Goal: Information Seeking & Learning: Learn about a topic

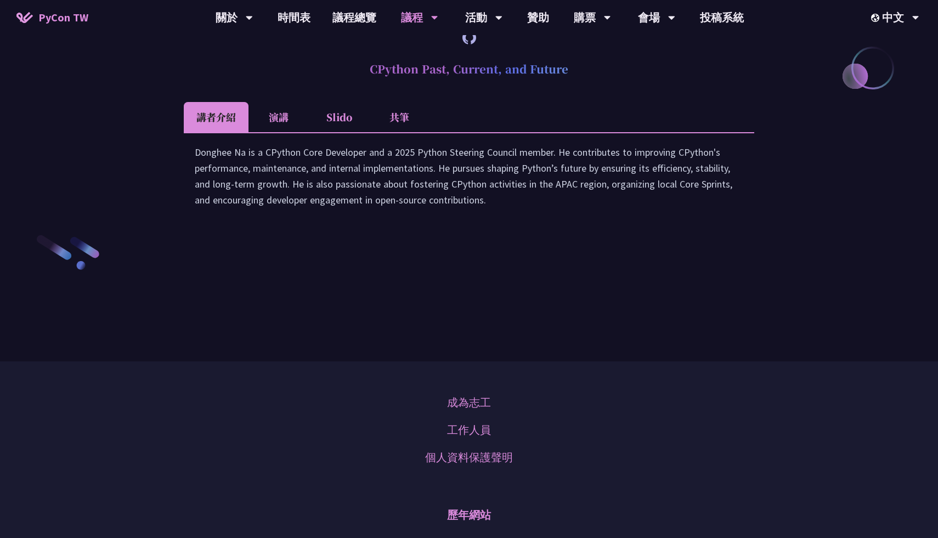
scroll to position [1630, 0]
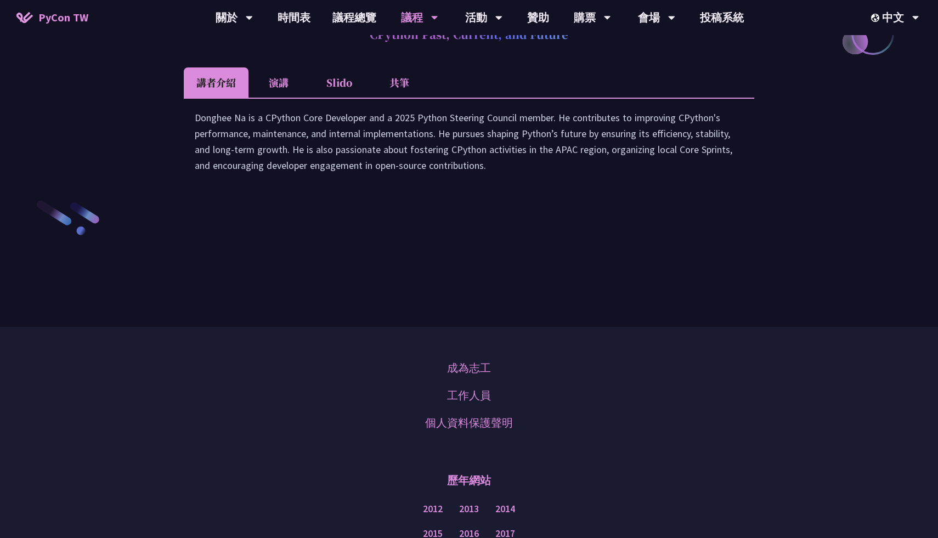
click at [288, 98] on li "演講" at bounding box center [278, 82] width 60 height 30
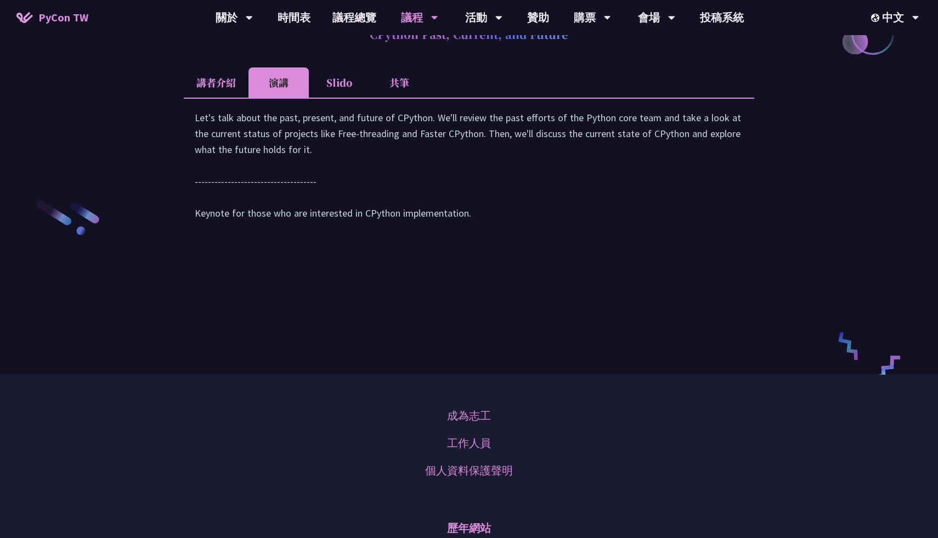
click at [348, 98] on li "Slido" at bounding box center [339, 82] width 60 height 30
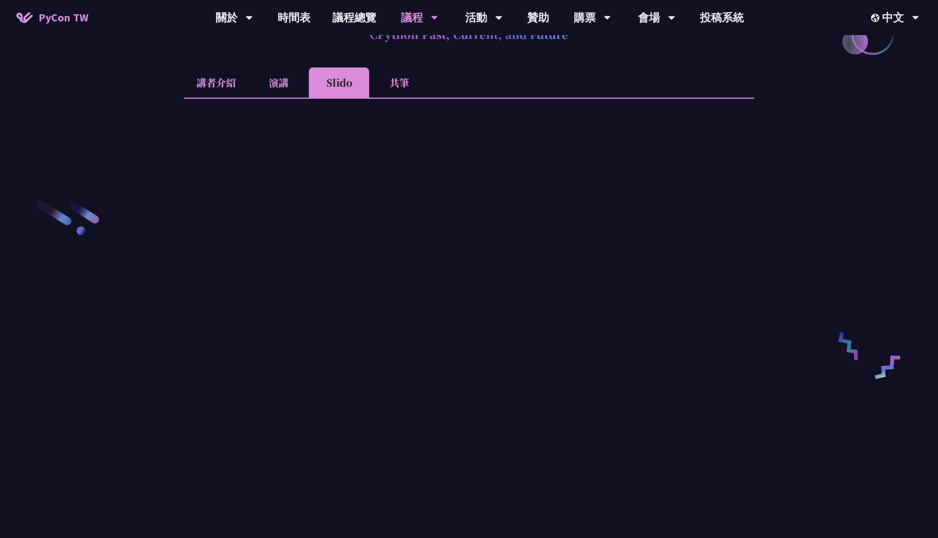
click at [409, 98] on li "共筆" at bounding box center [399, 82] width 60 height 30
click at [187, 98] on li "講者介紹" at bounding box center [216, 82] width 65 height 30
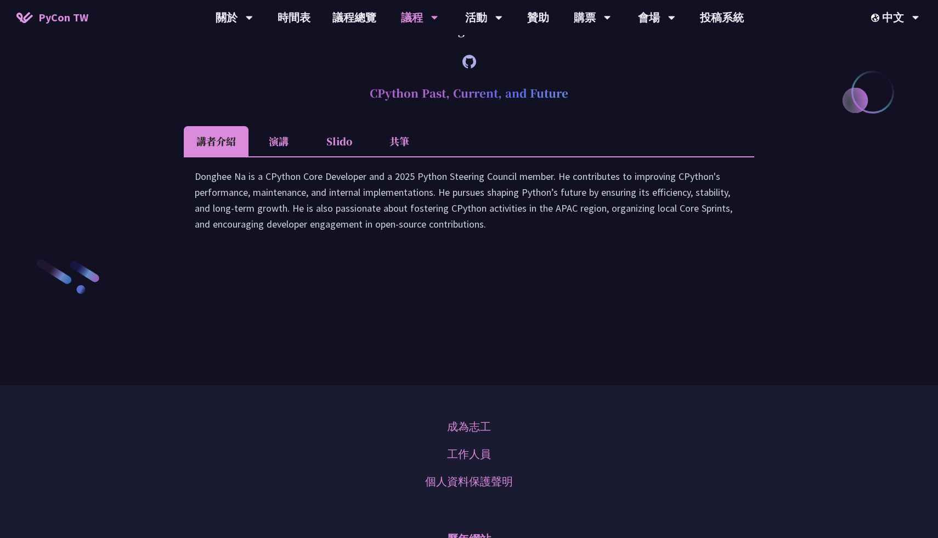
scroll to position [1509, 0]
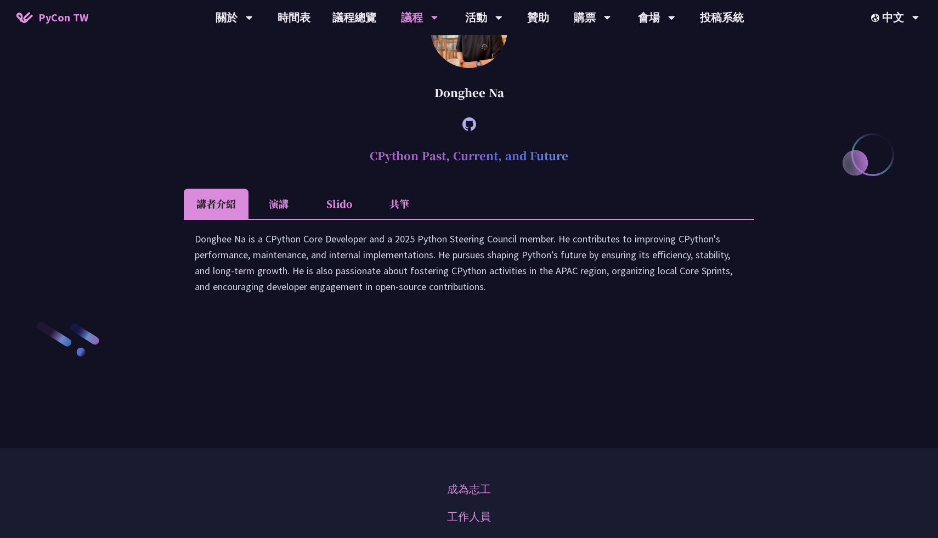
click at [312, 305] on div "Donghee Na is a CPython Core Developer and a 2025 Python Steering Council membe…" at bounding box center [469, 268] width 548 height 75
click at [274, 219] on li "演講" at bounding box center [278, 204] width 60 height 30
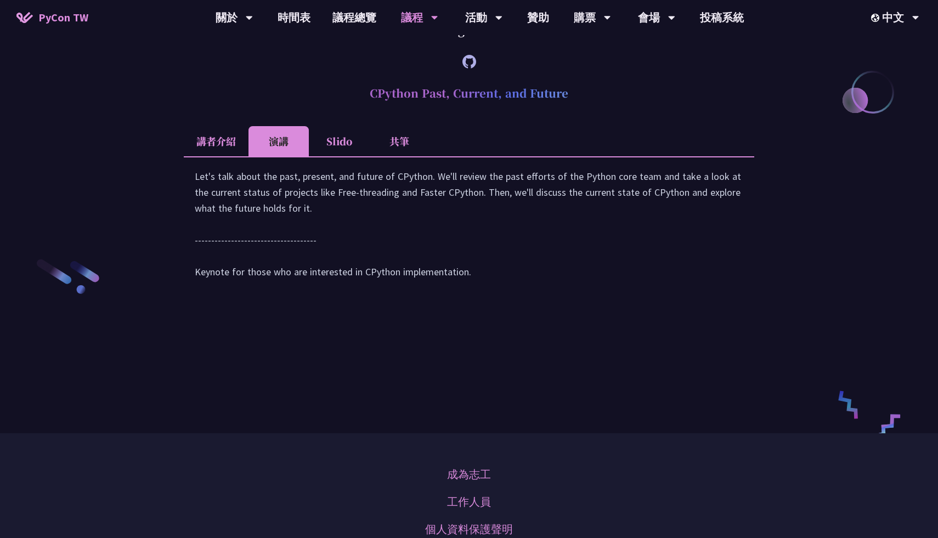
scroll to position [1572, 0]
click at [467, 281] on div "Let's talk about the past, present, and future of CPython. We'll review the pas…" at bounding box center [469, 229] width 548 height 122
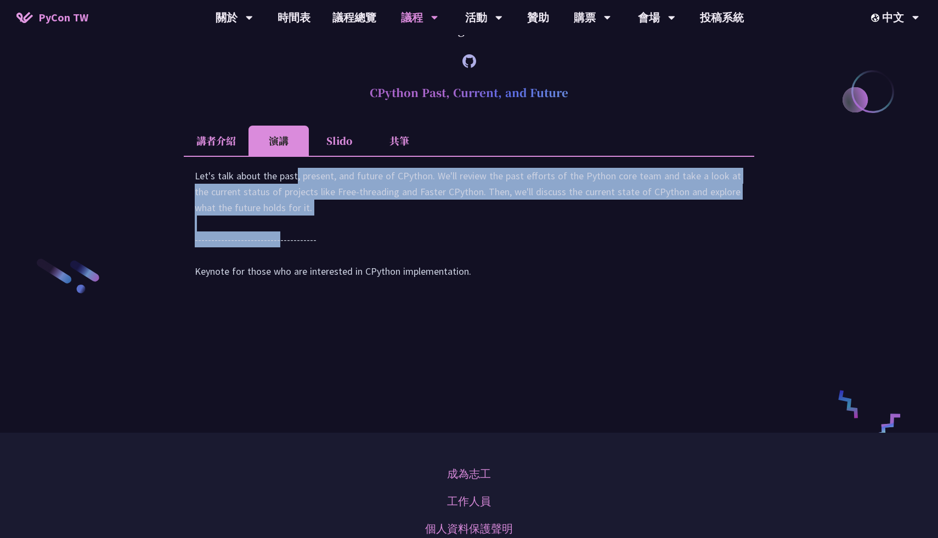
click at [467, 281] on div "Let's talk about the past, present, and future of CPython. We'll review the pas…" at bounding box center [469, 229] width 548 height 122
click at [403, 156] on li "共筆" at bounding box center [399, 141] width 60 height 30
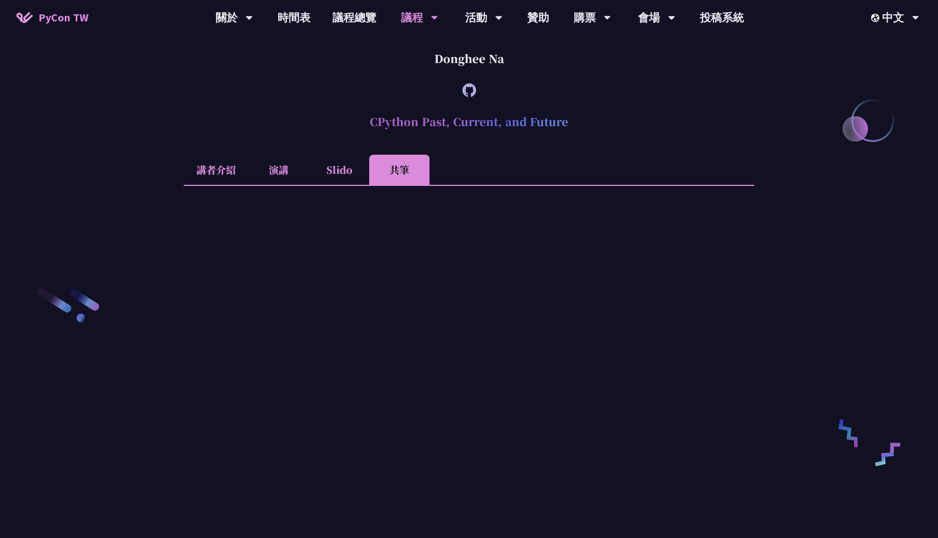
scroll to position [1644, 0]
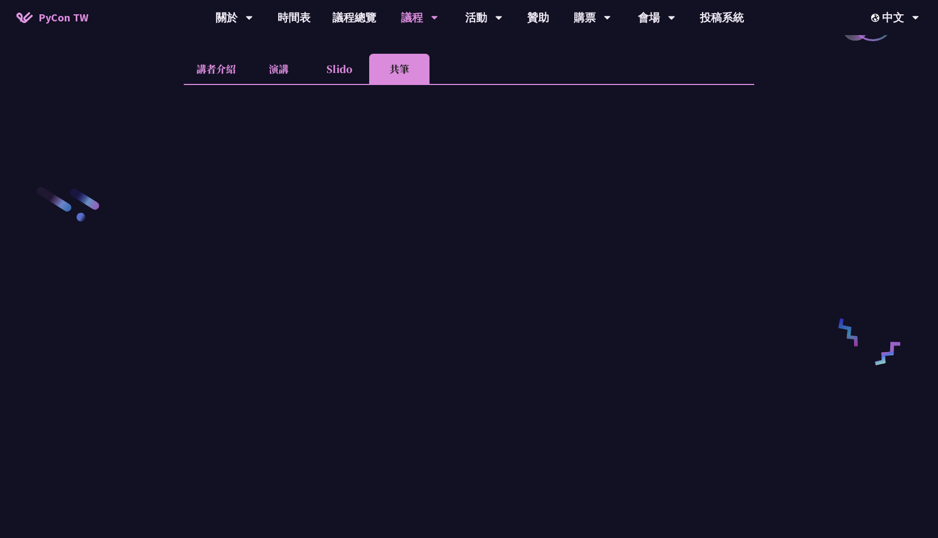
click at [275, 84] on li "演講" at bounding box center [278, 69] width 60 height 30
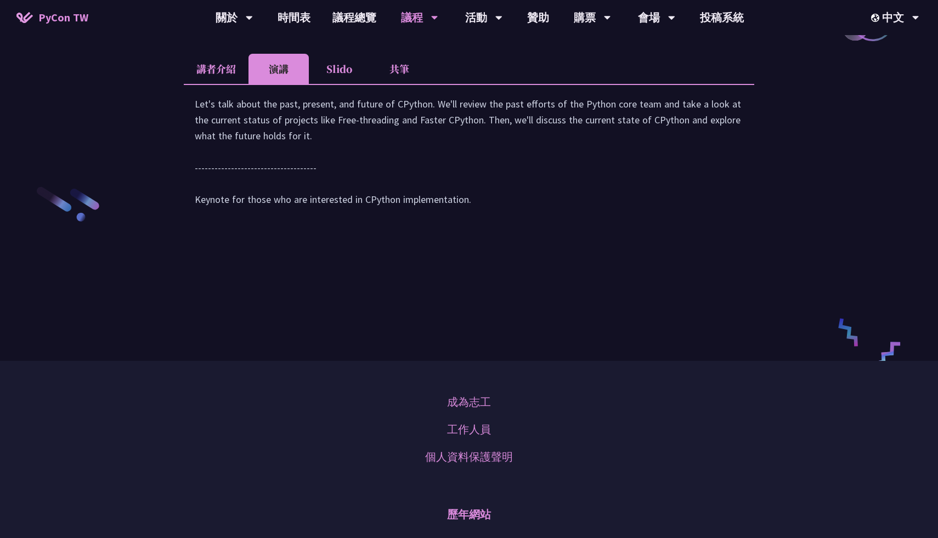
click at [198, 84] on li "講者介紹" at bounding box center [216, 69] width 65 height 30
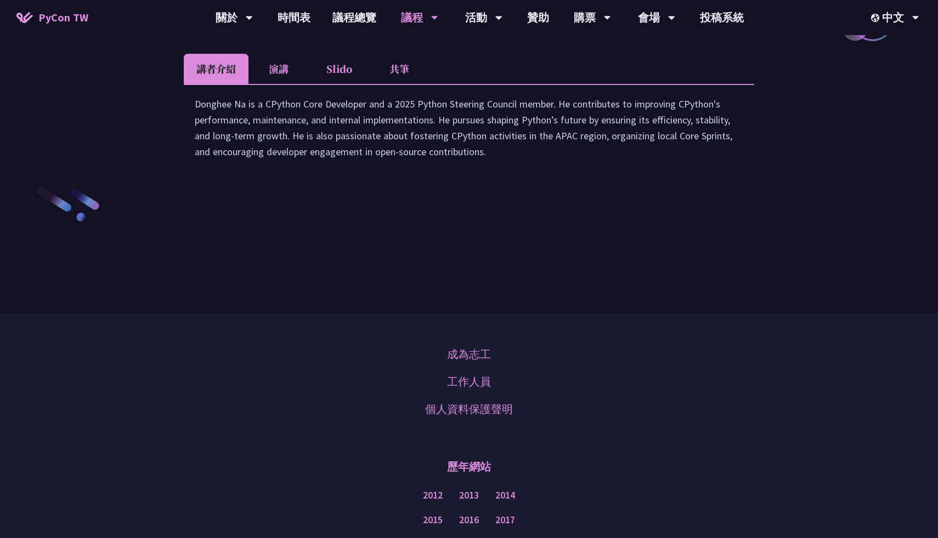
click at [336, 84] on li "Slido" at bounding box center [339, 69] width 60 height 30
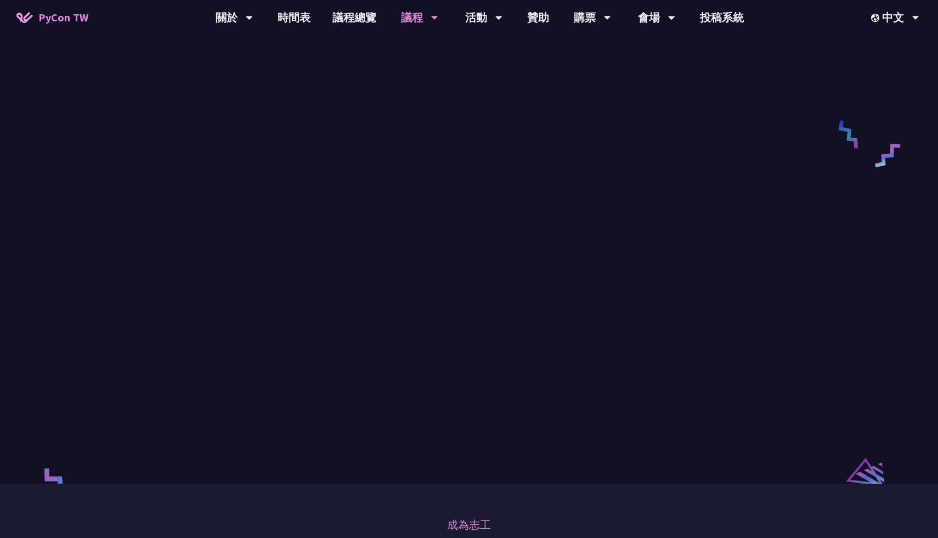
scroll to position [1844, 0]
click at [283, 26] on link "時間表" at bounding box center [294, 17] width 55 height 35
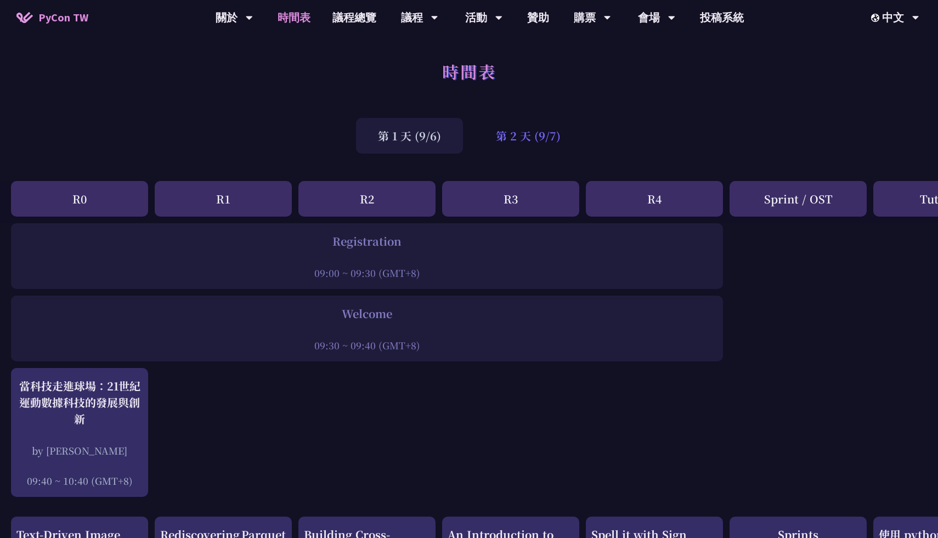
click at [501, 128] on div "第 2 天 (9/7)" at bounding box center [528, 136] width 109 height 36
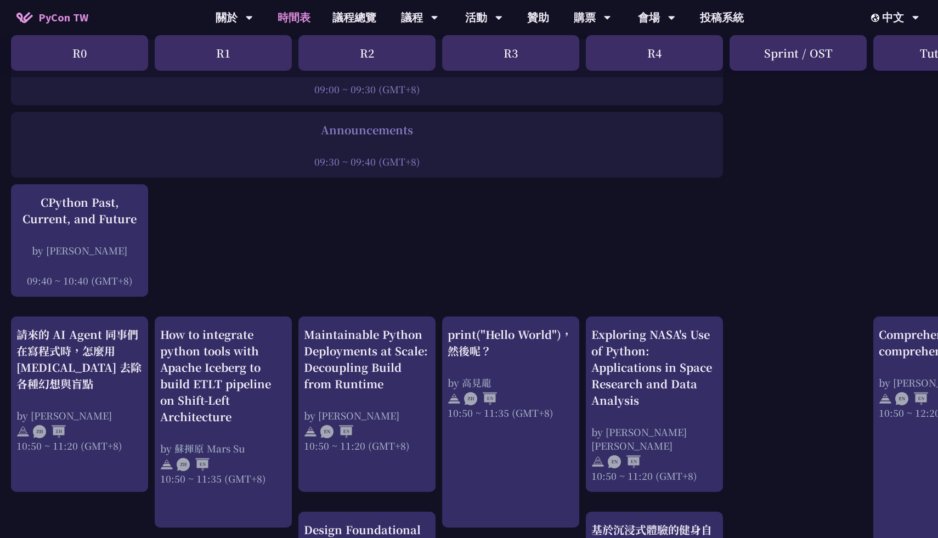
scroll to position [185, 0]
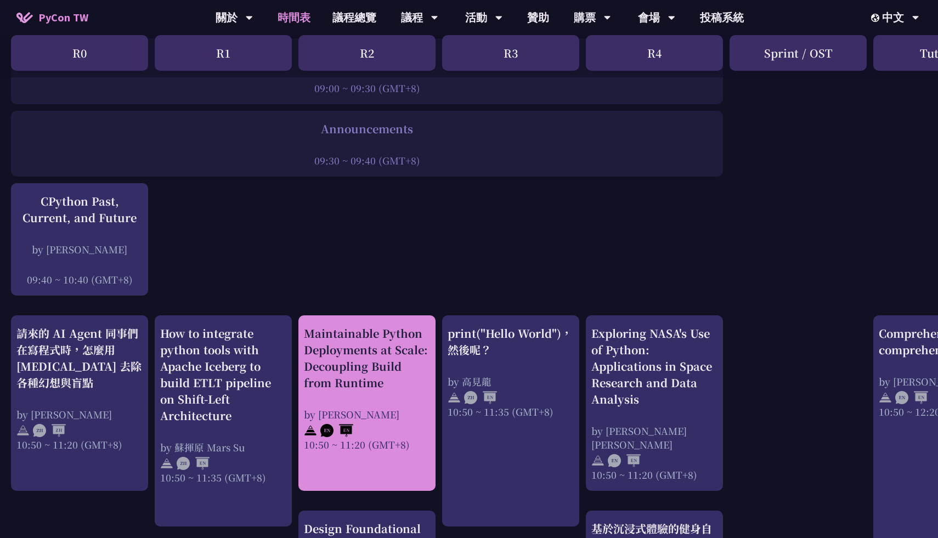
click at [377, 367] on div "Maintainable Python Deployments at Scale: Decoupling Build from Runtime" at bounding box center [367, 358] width 126 height 66
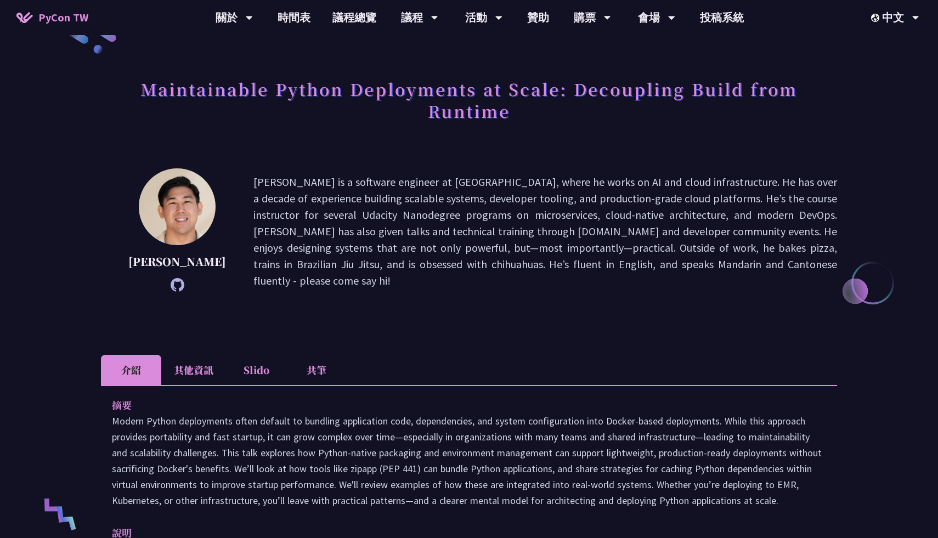
scroll to position [92, 0]
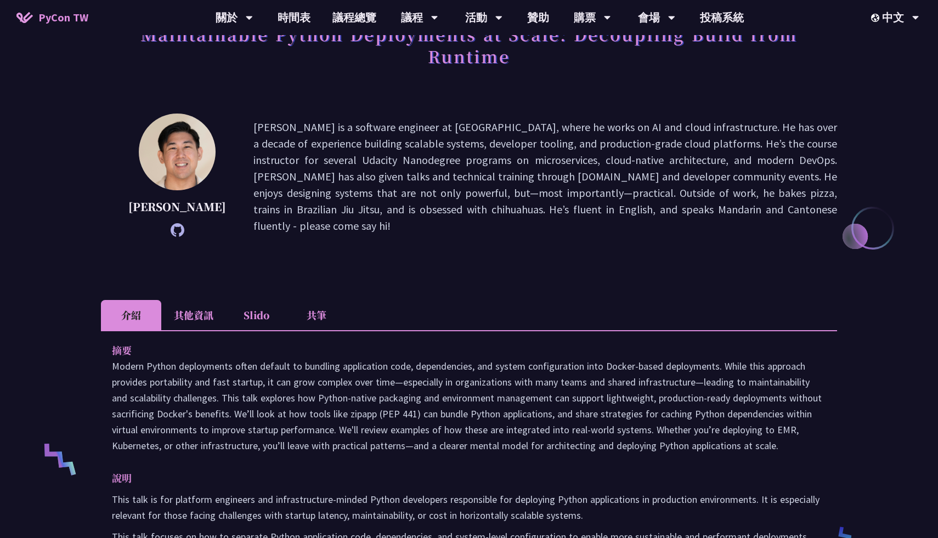
click at [213, 320] on li "其他資訊" at bounding box center [193, 315] width 65 height 30
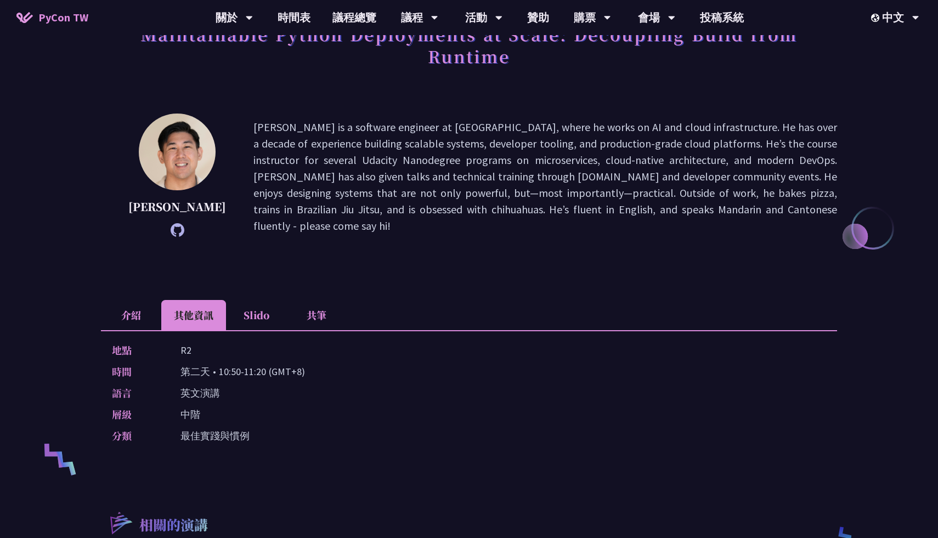
click at [184, 352] on p "R2" at bounding box center [185, 350] width 11 height 16
click at [547, 381] on div "地點 R2 時間 第二天 • 10:50-11:20 (GMT+8) 語言 英文演講 層級 中階 分類 最佳實踐與慣例" at bounding box center [469, 395] width 736 height 130
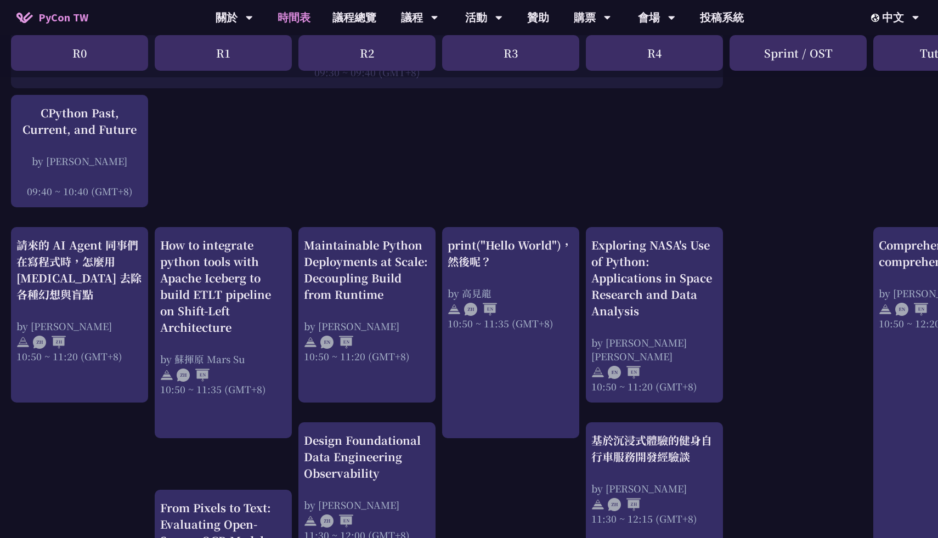
scroll to position [289, 0]
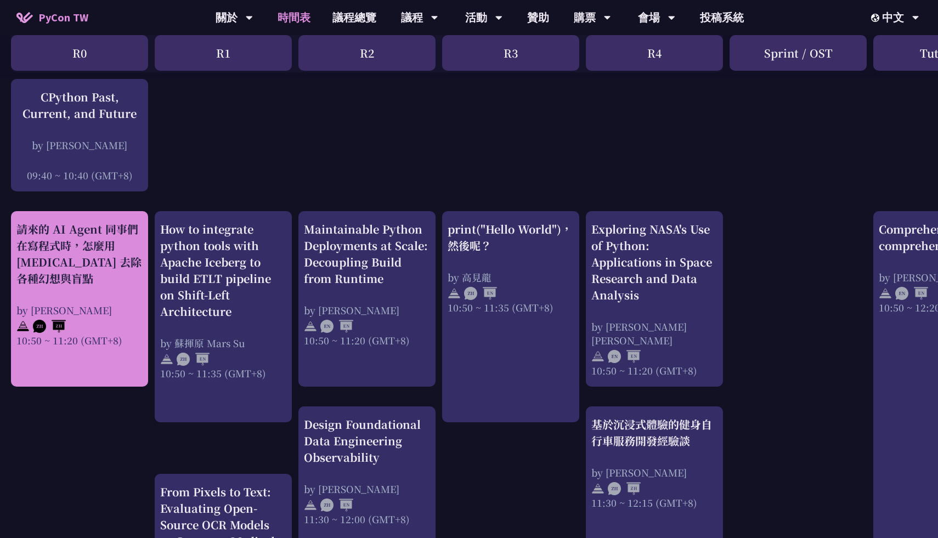
click at [105, 271] on div "請來的 AI Agent 同事們在寫程式時，怎麼用 pytest 去除各種幻想與盲點" at bounding box center [79, 254] width 126 height 66
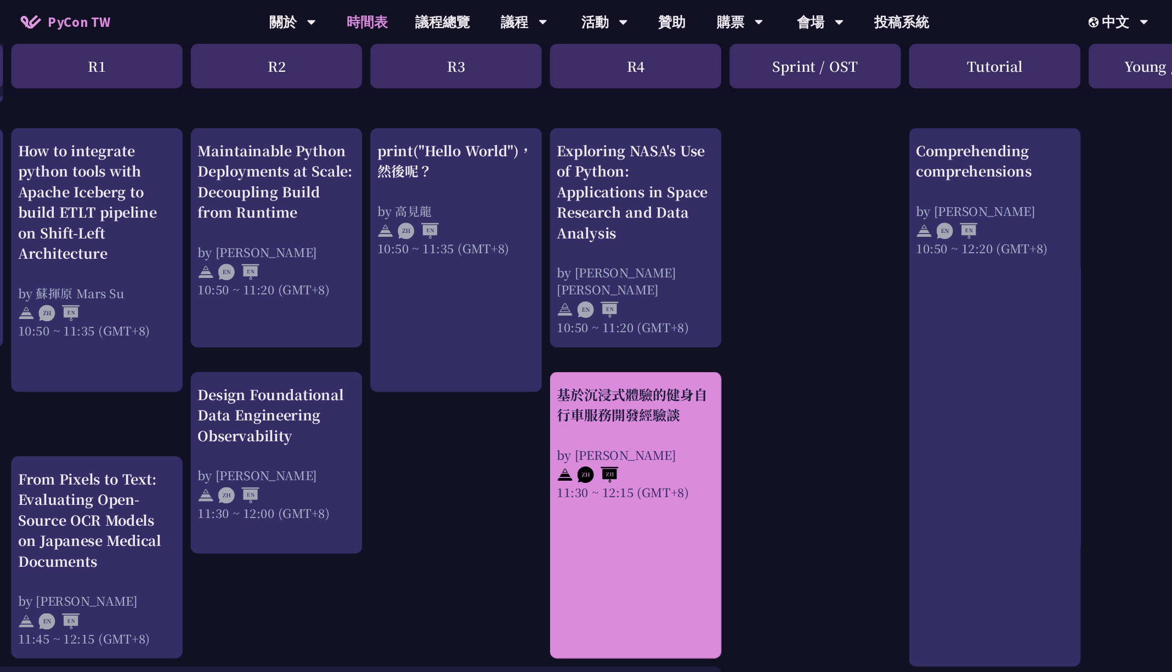
scroll to position [398, 0]
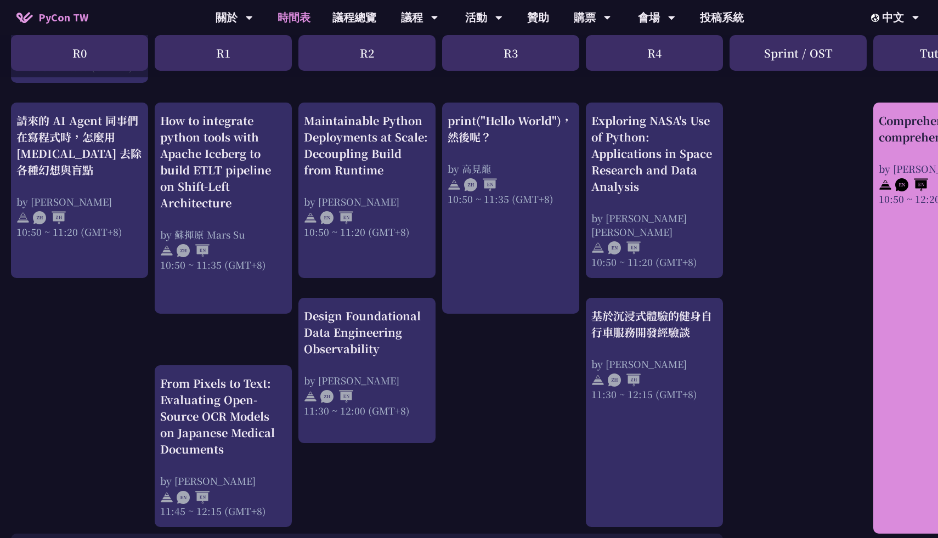
click at [875, 206] on div "Comprehending comprehensions by Reuven M. Lerner 10:50 ~ 12:20 (GMT+8)" at bounding box center [941, 318] width 137 height 431
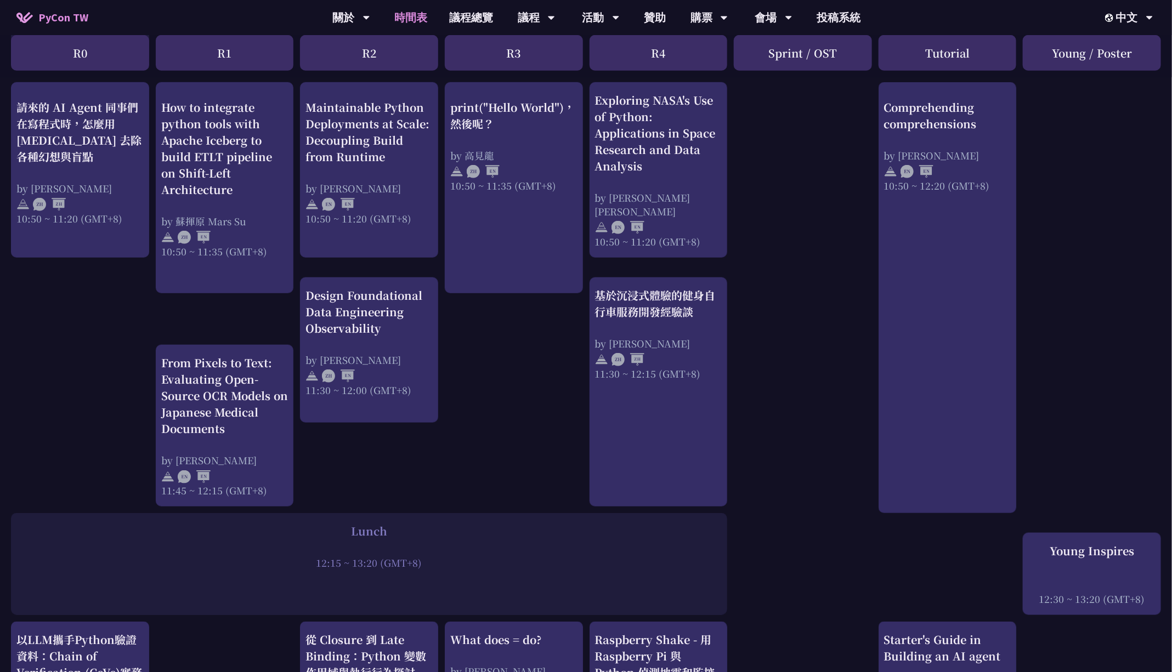
scroll to position [420, 0]
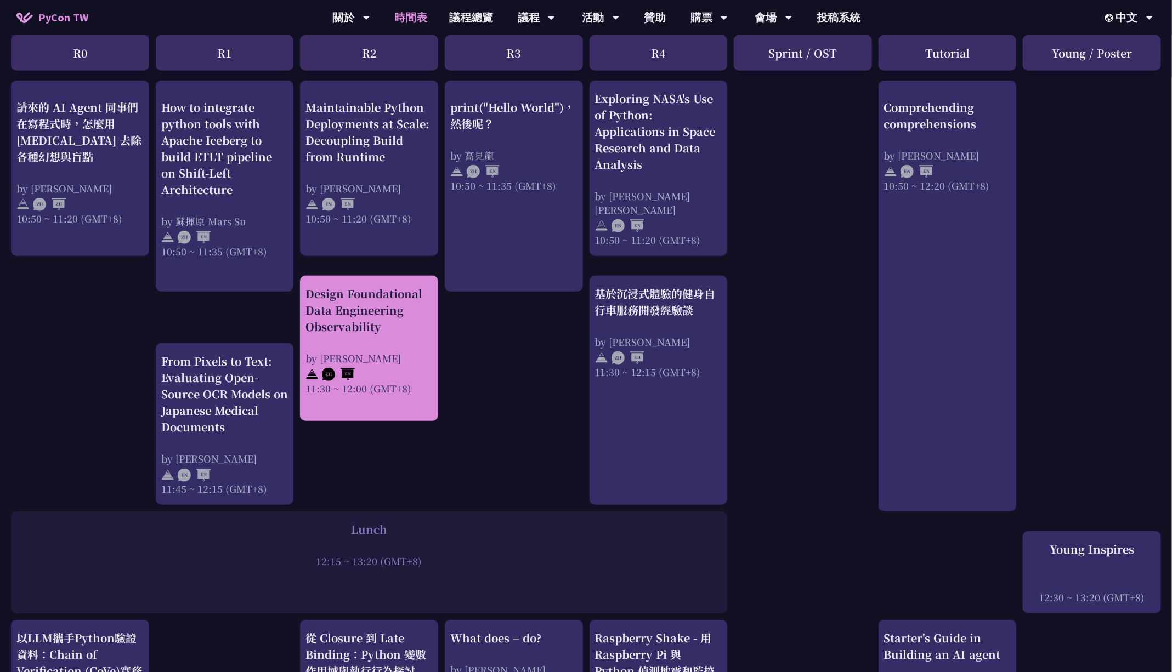
click at [398, 397] on link "Design Foundational Data Engineering Observability by Shuhsi Lin 11:30 ~ 12:00 …" at bounding box center [368, 349] width 127 height 126
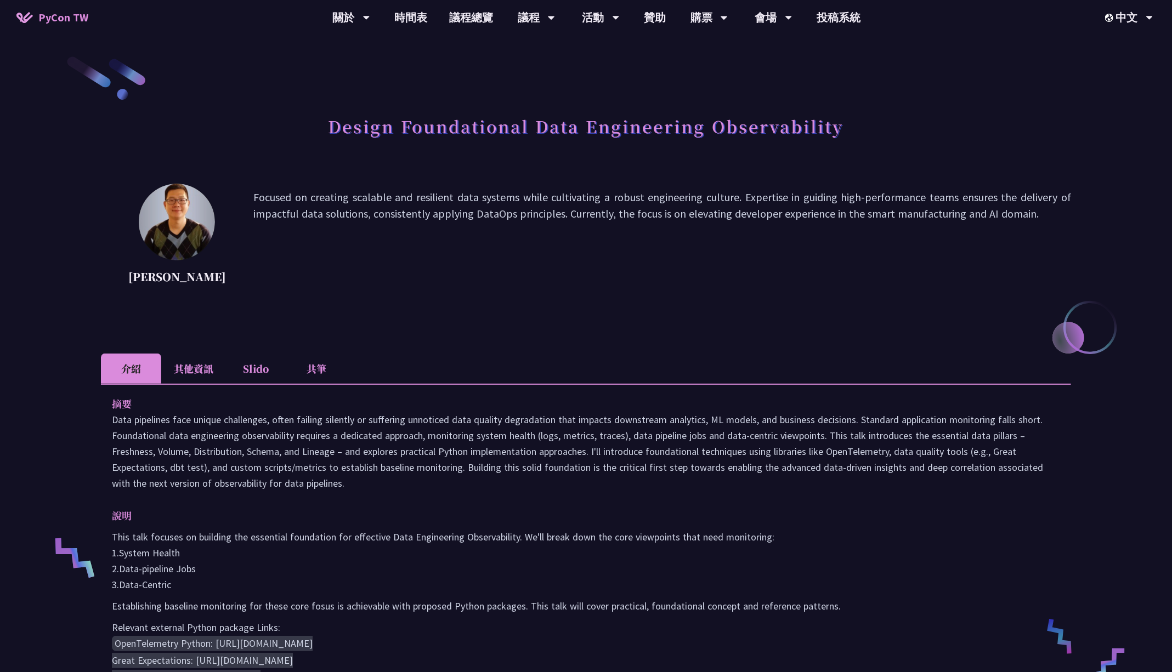
click at [167, 274] on p "Shuhsi Lin" at bounding box center [177, 277] width 98 height 16
click at [253, 200] on p "Focused on creating scalable and resilient data systems while cultivating a rob…" at bounding box center [662, 238] width 818 height 99
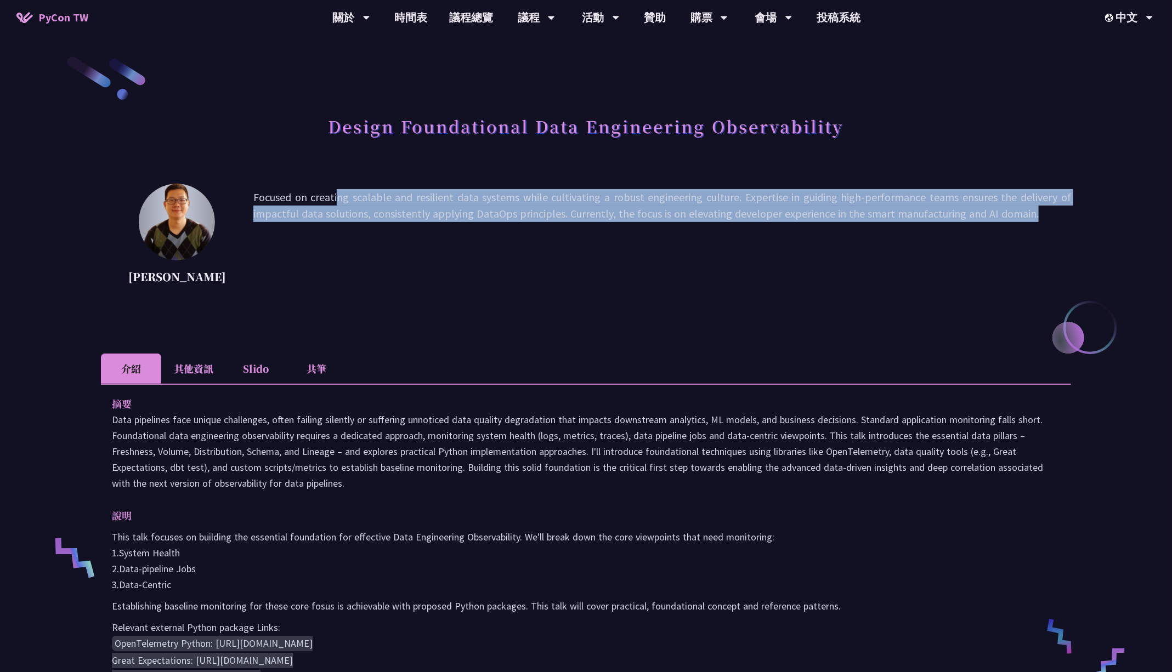
click at [253, 200] on p "Focused on creating scalable and resilient data systems while cultivating a rob…" at bounding box center [662, 238] width 818 height 99
click at [296, 202] on p "Focused on creating scalable and resilient data systems while cultivating a rob…" at bounding box center [662, 238] width 818 height 99
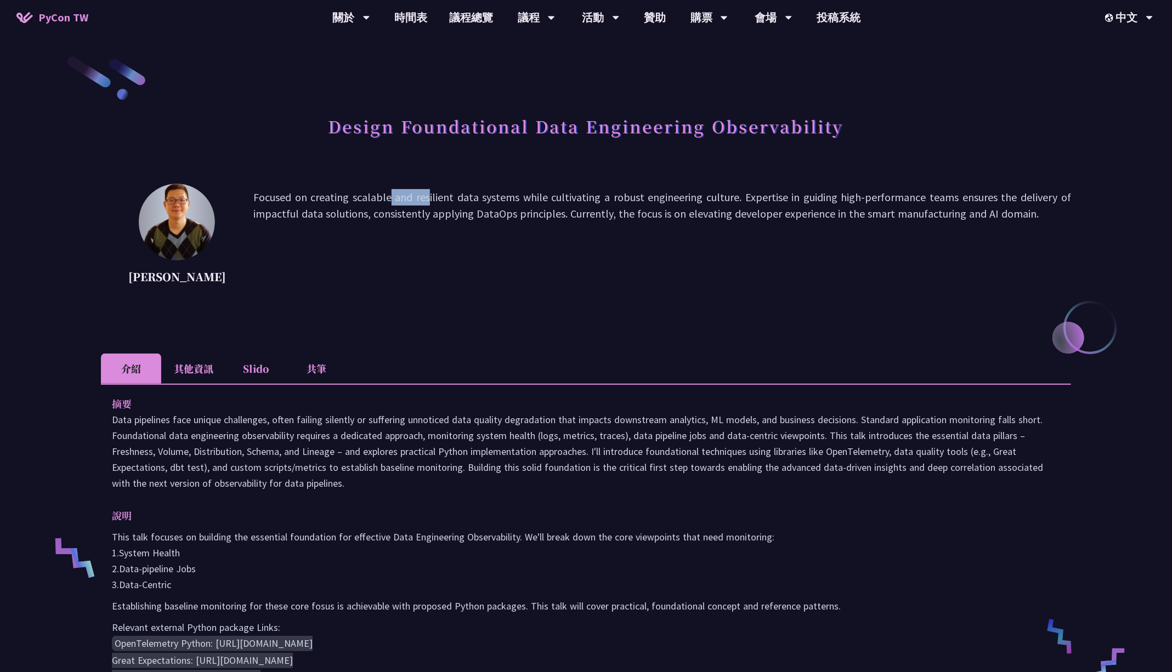
click at [296, 202] on p "Focused on creating scalable and resilient data systems while cultivating a rob…" at bounding box center [662, 238] width 818 height 99
click at [417, 184] on div "Shuhsi Lin Focused on creating scalable and resilient data systems while cultiv…" at bounding box center [586, 239] width 970 height 110
click at [434, 193] on p "Focused on creating scalable and resilient data systems while cultivating a rob…" at bounding box center [662, 238] width 818 height 99
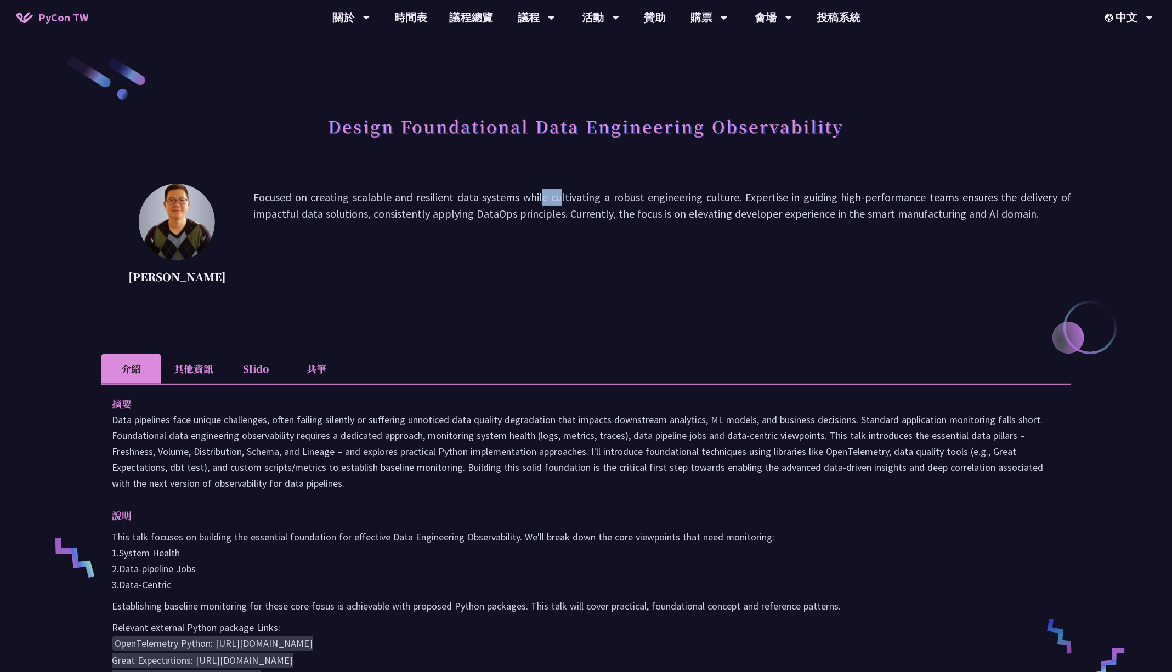
click at [481, 191] on p "Focused on creating scalable and resilient data systems while cultivating a rob…" at bounding box center [662, 238] width 818 height 99
click at [632, 201] on p "Focused on creating scalable and resilient data systems while cultivating a rob…" at bounding box center [662, 238] width 818 height 99
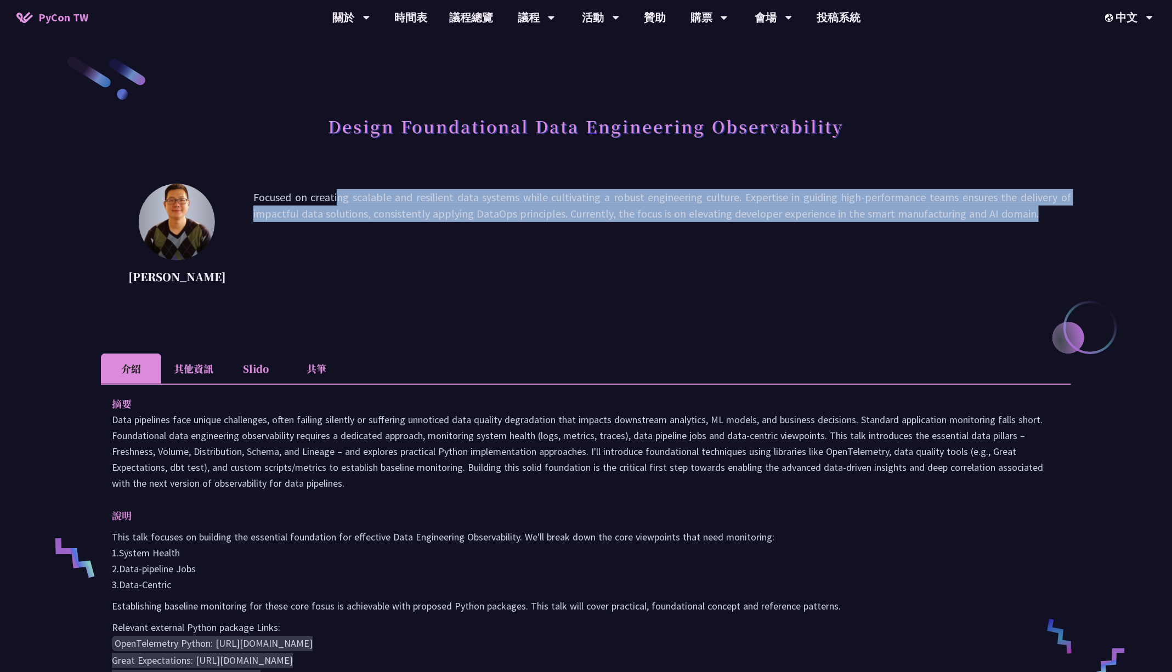
click at [634, 214] on p "Focused on creating scalable and resilient data systems while cultivating a rob…" at bounding box center [662, 238] width 818 height 99
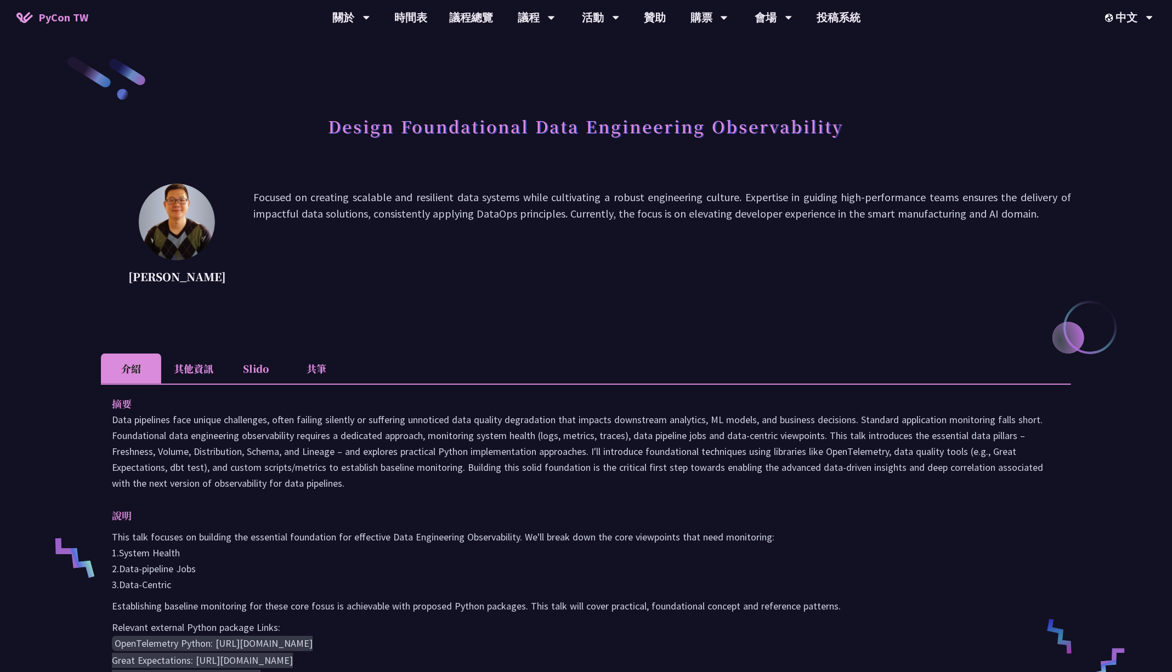
click at [634, 214] on p "Focused on creating scalable and resilient data systems while cultivating a rob…" at bounding box center [662, 238] width 818 height 99
click at [450, 208] on p "Focused on creating scalable and resilient data systems while cultivating a rob…" at bounding box center [662, 238] width 818 height 99
click at [724, 347] on div "Design Foundational Data Engineering Observability Shuhsi Lin Focused on creati…" at bounding box center [586, 560] width 970 height 1011
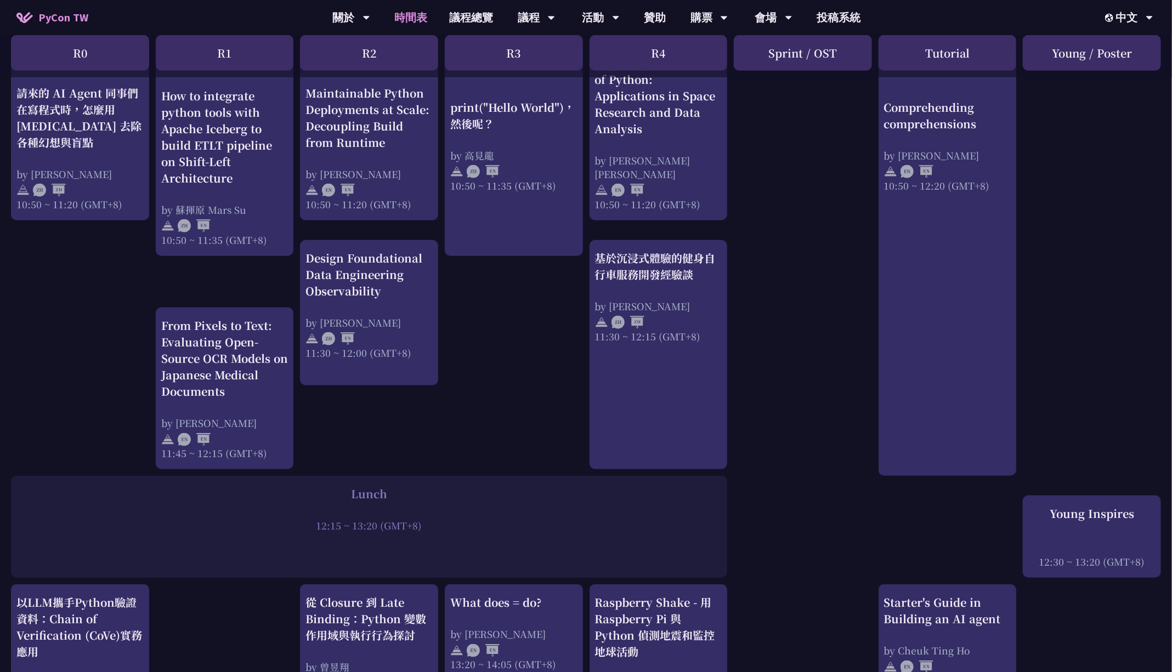
scroll to position [469, 0]
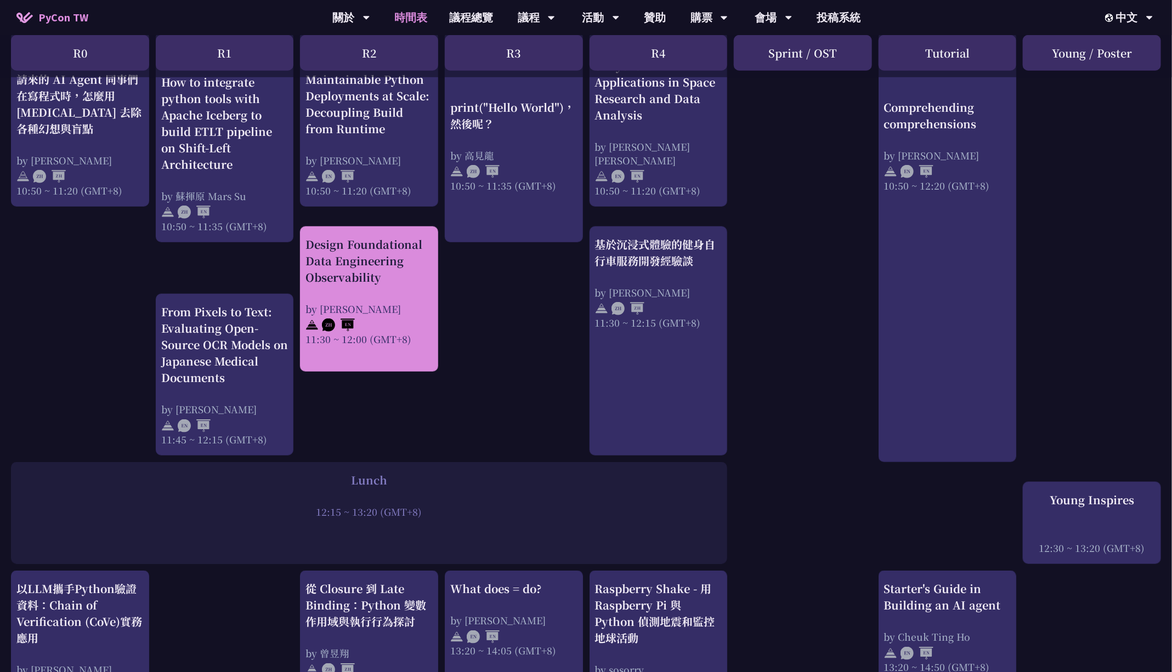
click at [361, 299] on div "Design Foundational Data Engineering Observability by Shuhsi Lin 11:30 ~ 12:00 …" at bounding box center [368, 291] width 127 height 110
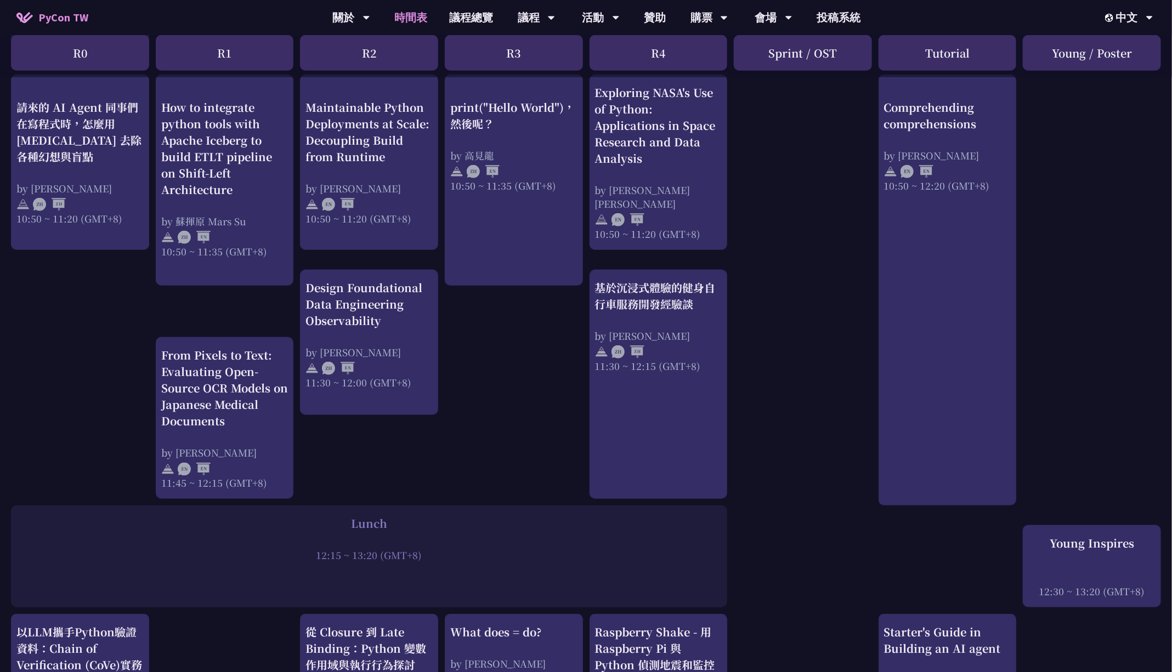
scroll to position [467, 0]
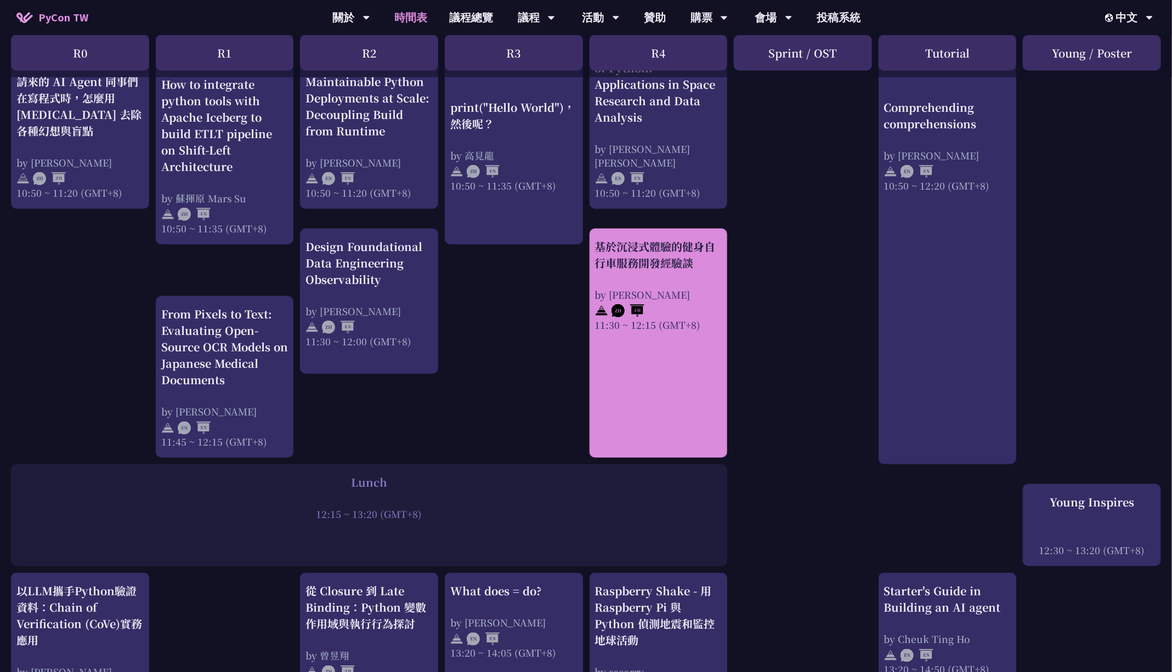
click at [726, 344] on div "基於沉浸式體驗的健身自行車服務開發經驗談 by Peter 11:30 ~ 12:15 (GMT+8)" at bounding box center [659, 343] width 138 height 229
click at [684, 265] on div "基於沉浸式體驗的健身自行車服務開發經驗談" at bounding box center [658, 255] width 127 height 33
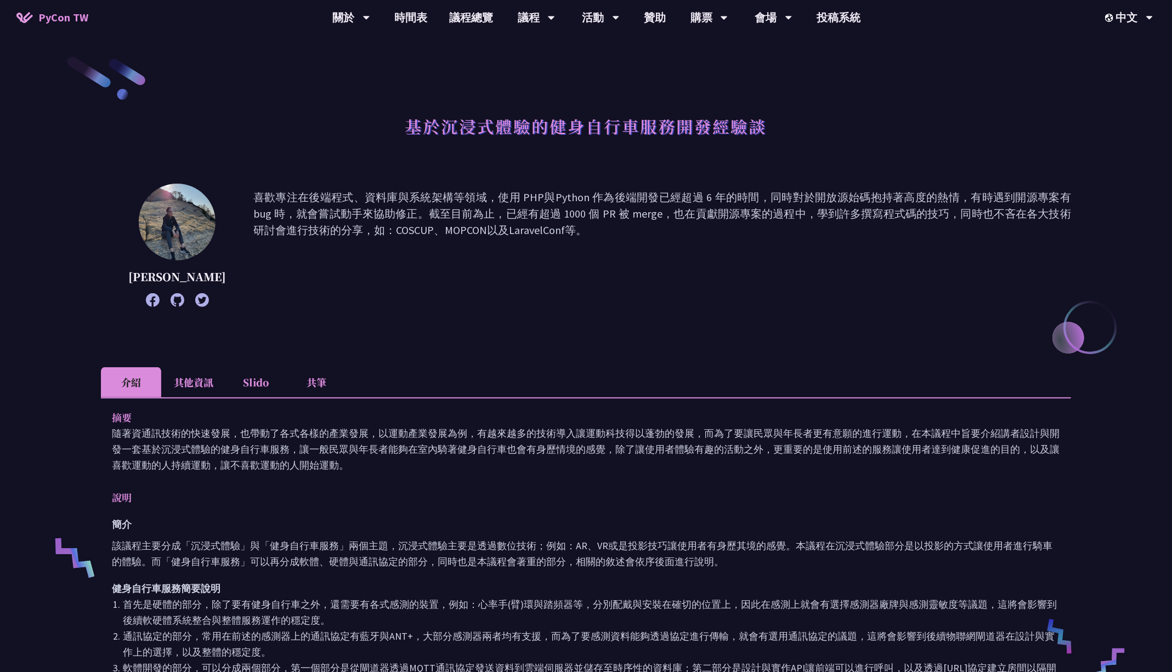
scroll to position [467, 0]
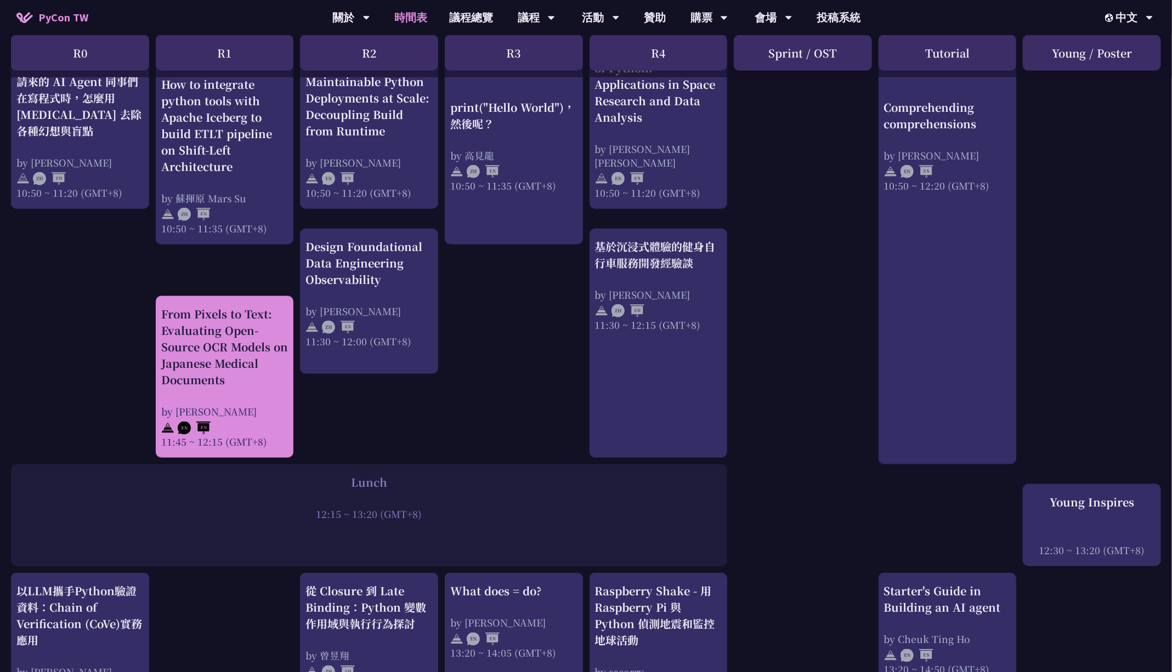
click at [227, 370] on div "From Pixels to Text: Evaluating Open-Source OCR Models on Japanese Medical Docu…" at bounding box center [224, 347] width 127 height 82
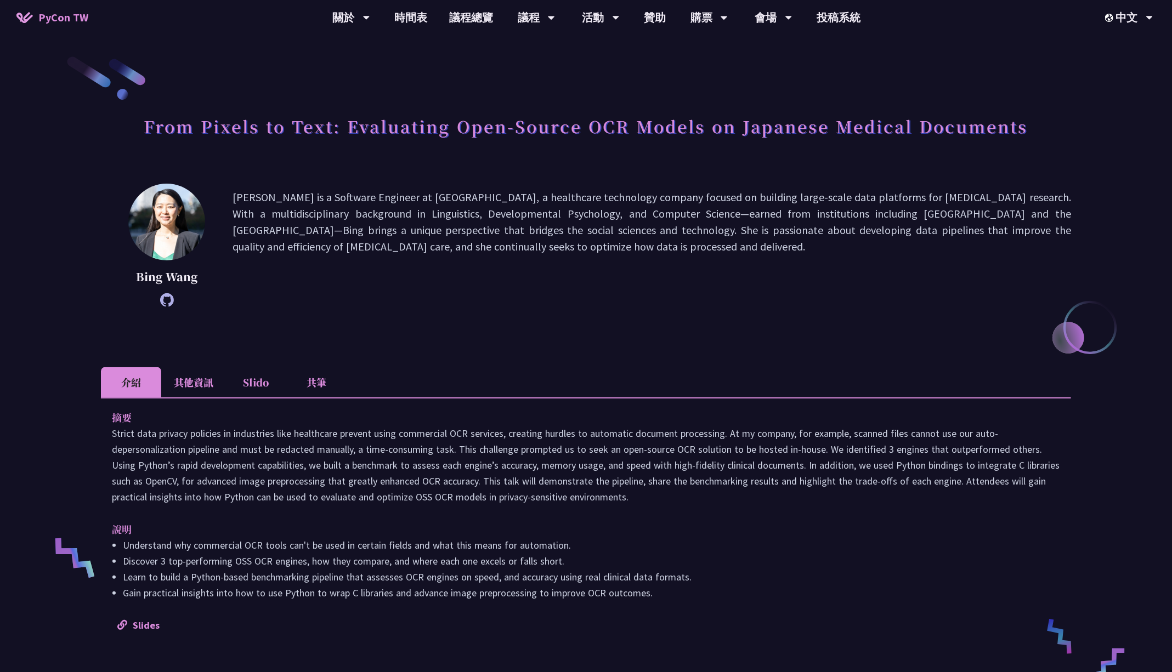
click at [417, 183] on div "From Pixels to Text: Evaluating Open-Source OCR Models on Japanese Medical Docu…" at bounding box center [586, 517] width 970 height 924
click at [432, 192] on p "[PERSON_NAME] is a Software Engineer at [GEOGRAPHIC_DATA], a healthcare technol…" at bounding box center [652, 245] width 839 height 112
copy p "Flatiron"
click at [454, 116] on h1 "From Pixels to Text: Evaluating Open-Source OCR Models on Japanese Medical Docu…" at bounding box center [586, 126] width 884 height 33
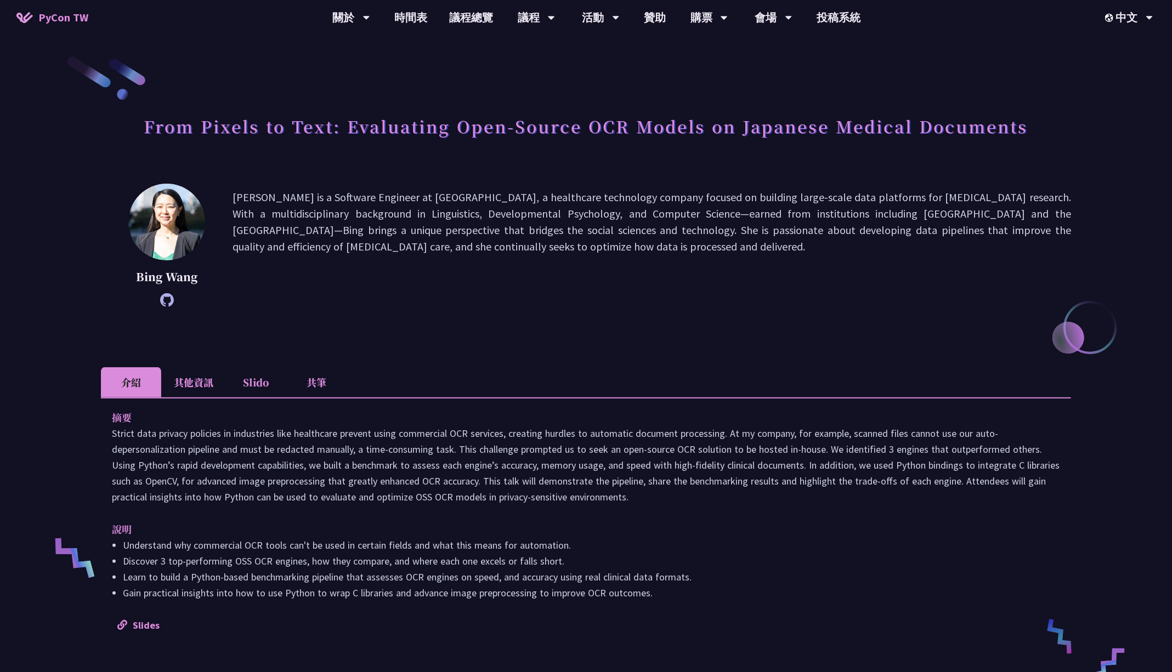
click at [454, 116] on h1 "From Pixels to Text: Evaluating Open-Source OCR Models on Japanese Medical Docu…" at bounding box center [586, 126] width 884 height 33
click at [561, 110] on h1 "From Pixels to Text: Evaluating Open-Source OCR Models on Japanese Medical Docu…" at bounding box center [586, 126] width 884 height 33
click at [742, 128] on h1 "From Pixels to Text: Evaluating Open-Source OCR Models on Japanese Medical Docu…" at bounding box center [586, 126] width 884 height 33
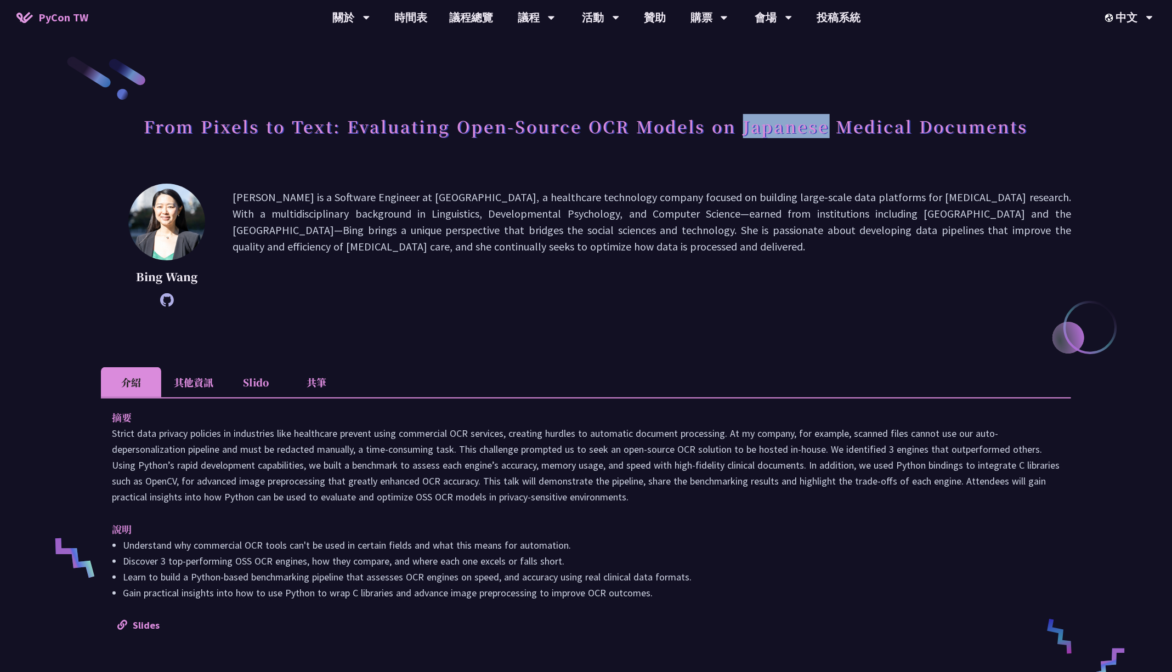
click at [827, 128] on h1 "From Pixels to Text: Evaluating Open-Source OCR Models on Japanese Medical Docu…" at bounding box center [586, 126] width 884 height 33
click at [423, 15] on link "時間表" at bounding box center [410, 17] width 55 height 35
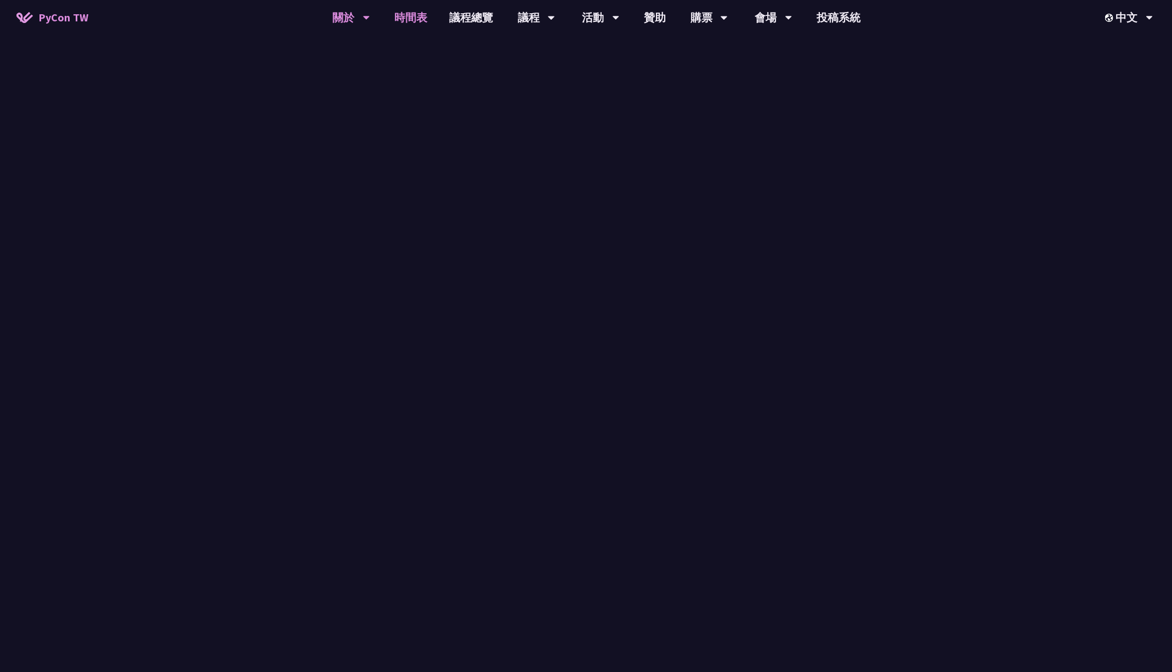
scroll to position [467, 0]
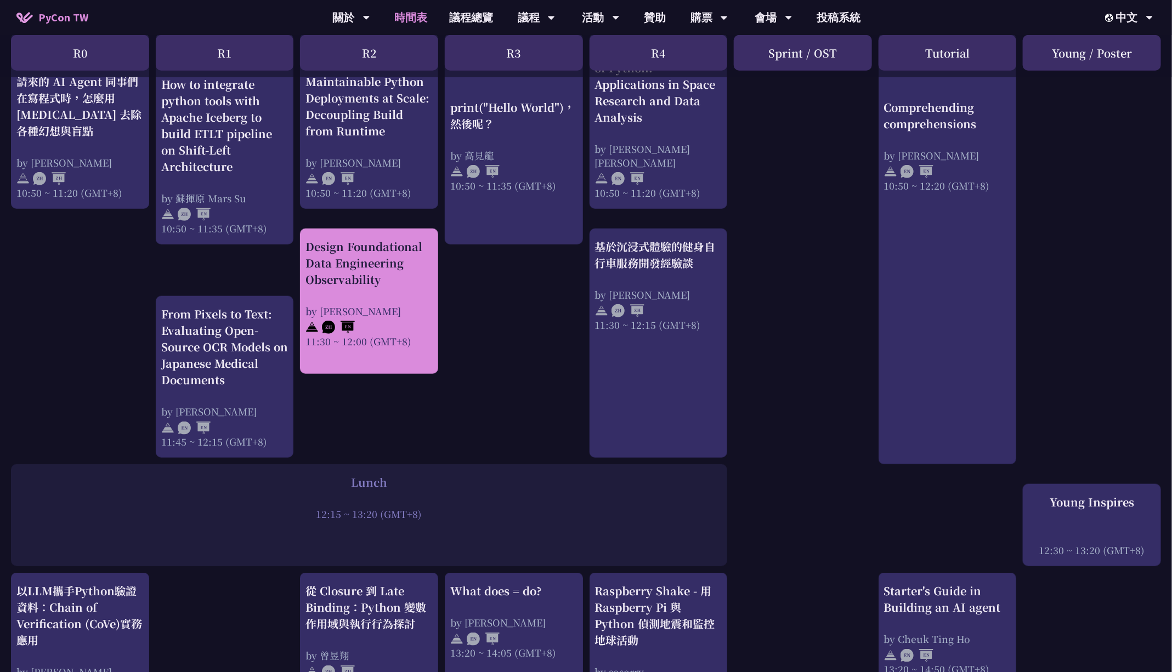
click at [393, 269] on div "Design Foundational Data Engineering Observability" at bounding box center [368, 263] width 127 height 49
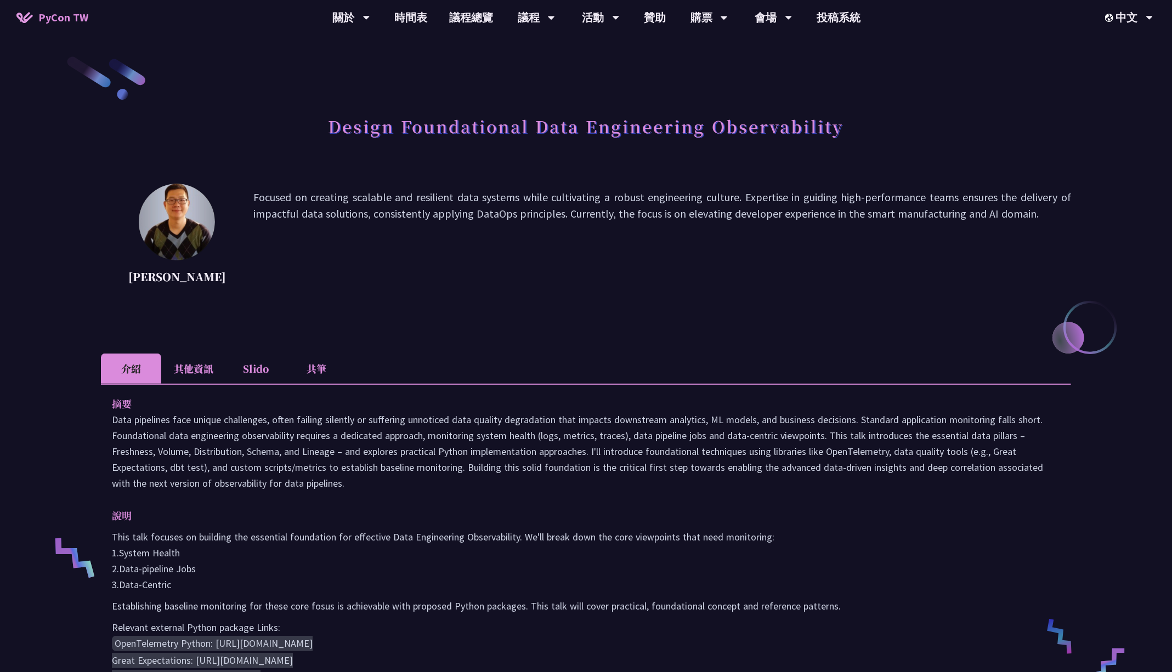
click at [488, 194] on p "Focused on creating scalable and resilient data systems while cultivating a rob…" at bounding box center [662, 238] width 818 height 99
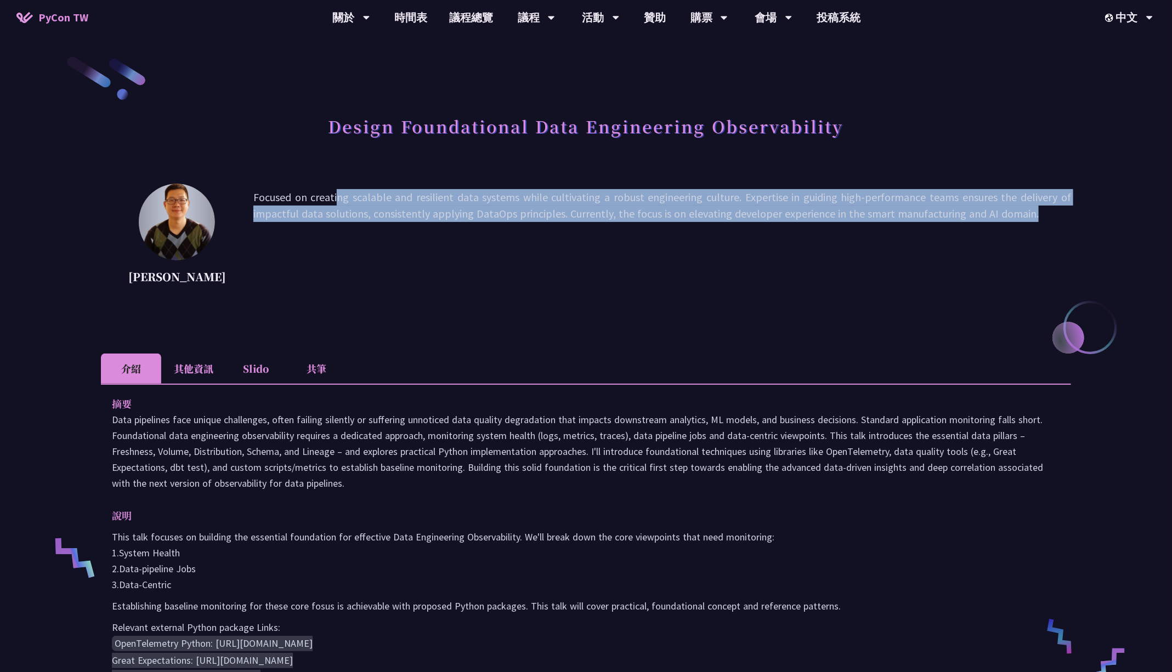
click at [569, 192] on p "Focused on creating scalable and resilient data systems while cultivating a rob…" at bounding box center [662, 238] width 818 height 99
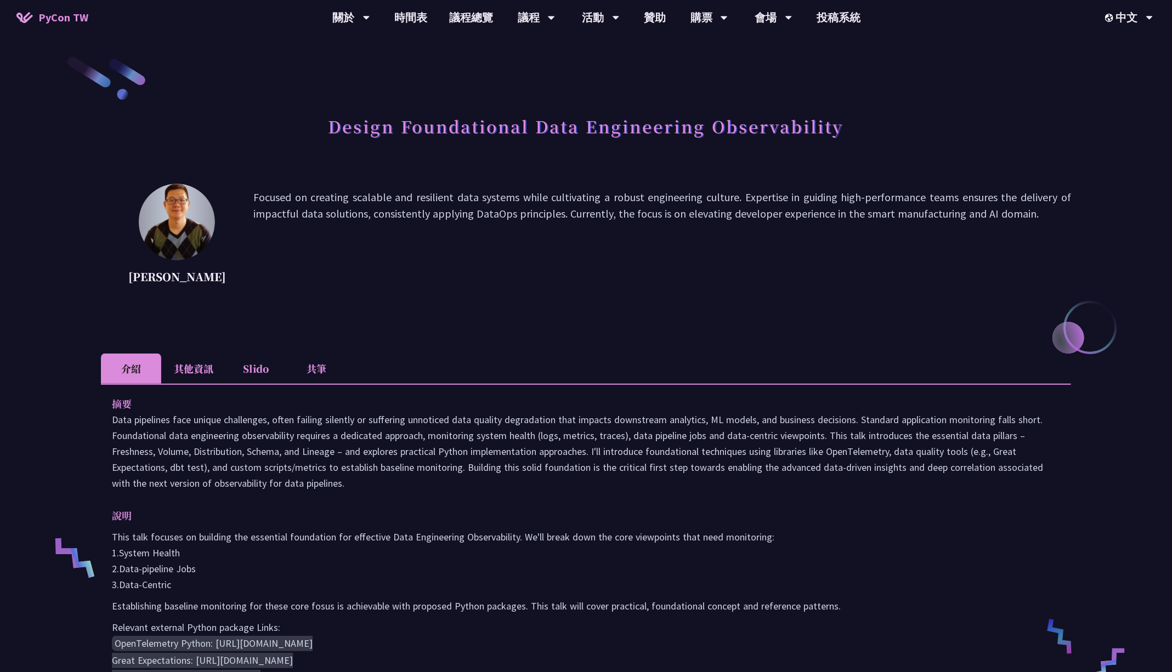
click at [569, 192] on p "Focused on creating scalable and resilient data systems while cultivating a rob…" at bounding box center [662, 238] width 818 height 99
click at [167, 280] on p "Shuhsi Lin" at bounding box center [177, 277] width 98 height 16
copy div "Shuhsi Lin"
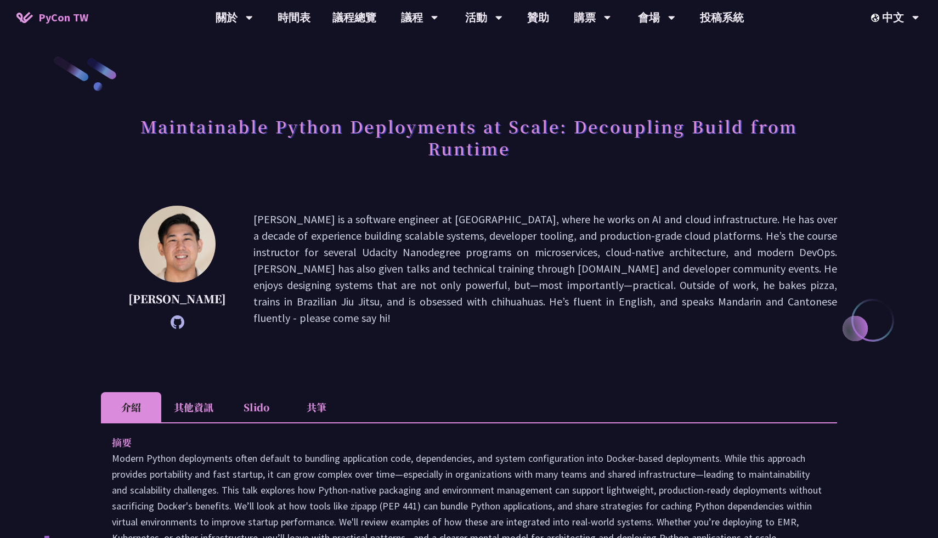
click at [469, 298] on p "[PERSON_NAME] is a software engineer at [GEOGRAPHIC_DATA], where he works on AI…" at bounding box center [545, 268] width 584 height 115
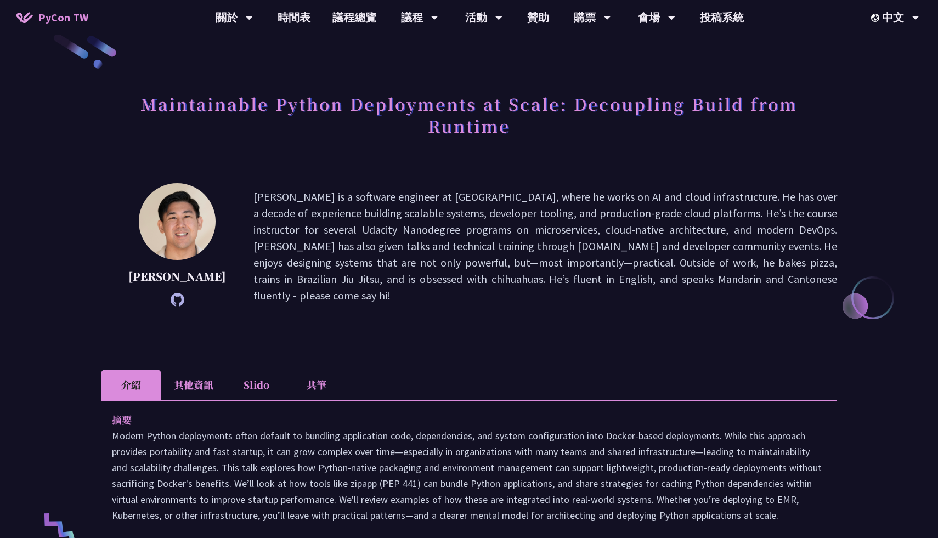
scroll to position [55, 0]
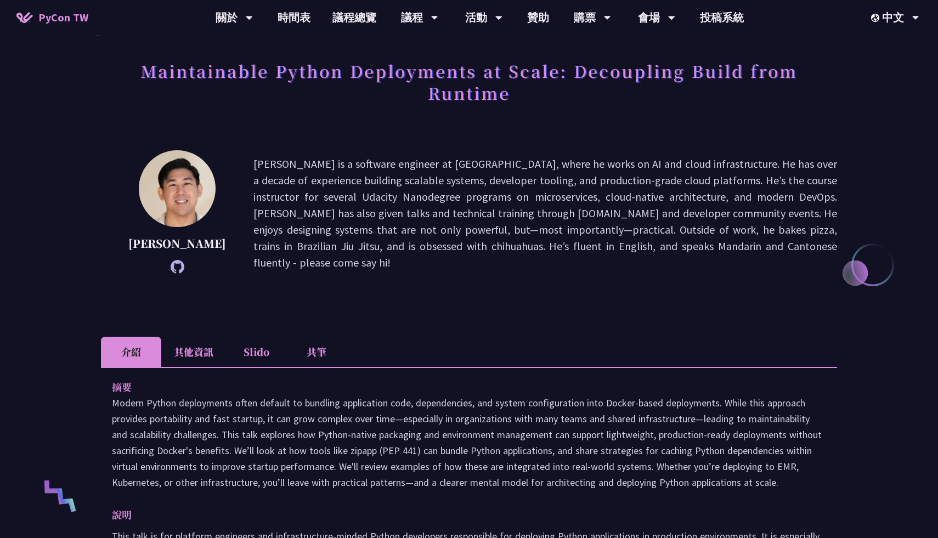
click at [397, 160] on p "Justin is a software engineer at Notion, where he works on AI and cloud infrast…" at bounding box center [545, 213] width 584 height 115
click at [492, 255] on p "Justin is a software engineer at Notion, where he works on AI and cloud infrast…" at bounding box center [545, 213] width 584 height 115
click at [418, 165] on p "Justin is a software engineer at Notion, where he works on AI and cloud infrast…" at bounding box center [545, 213] width 584 height 115
click at [418, 165] on p "[PERSON_NAME] is a software engineer at [GEOGRAPHIC_DATA], where he works on AI…" at bounding box center [545, 213] width 584 height 115
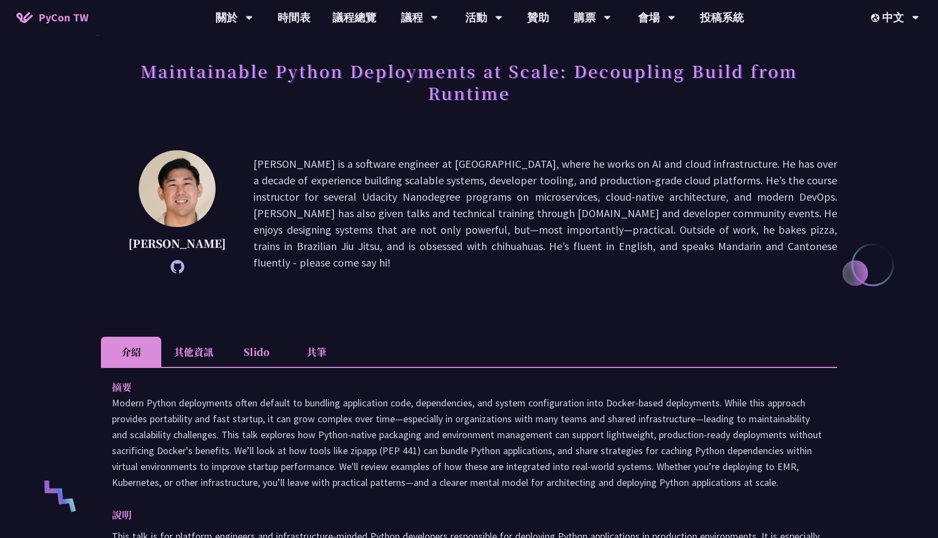
click at [456, 200] on p "Justin is a software engineer at Notion, where he works on AI and cloud infrast…" at bounding box center [545, 213] width 584 height 115
click at [654, 66] on h1 "Maintainable Python Deployments at Scale: Decoupling Build from Runtime" at bounding box center [469, 81] width 736 height 55
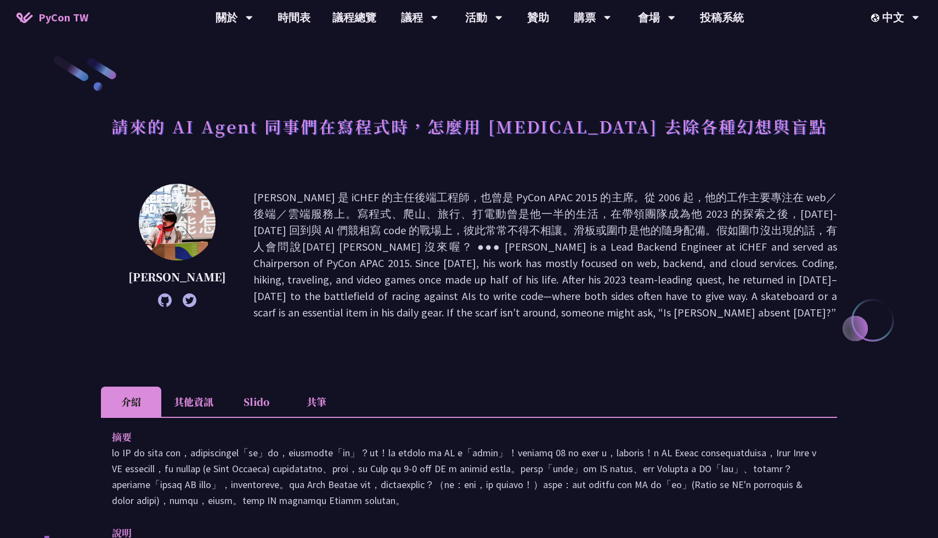
click at [380, 203] on p at bounding box center [545, 255] width 584 height 132
click at [404, 214] on p at bounding box center [545, 255] width 584 height 132
click at [389, 208] on p at bounding box center [545, 255] width 584 height 132
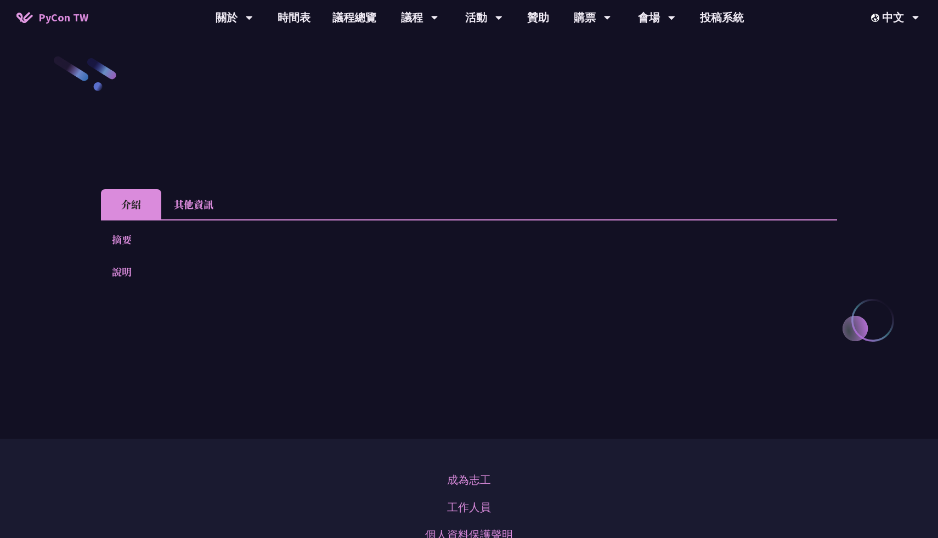
click at [309, 182] on div "介紹 其他資訊 摘要 說明 Slides 地點 待公布 時間 待公布 語言 languages.undefined 層級 levels.undefined 分…" at bounding box center [469, 219] width 736 height 329
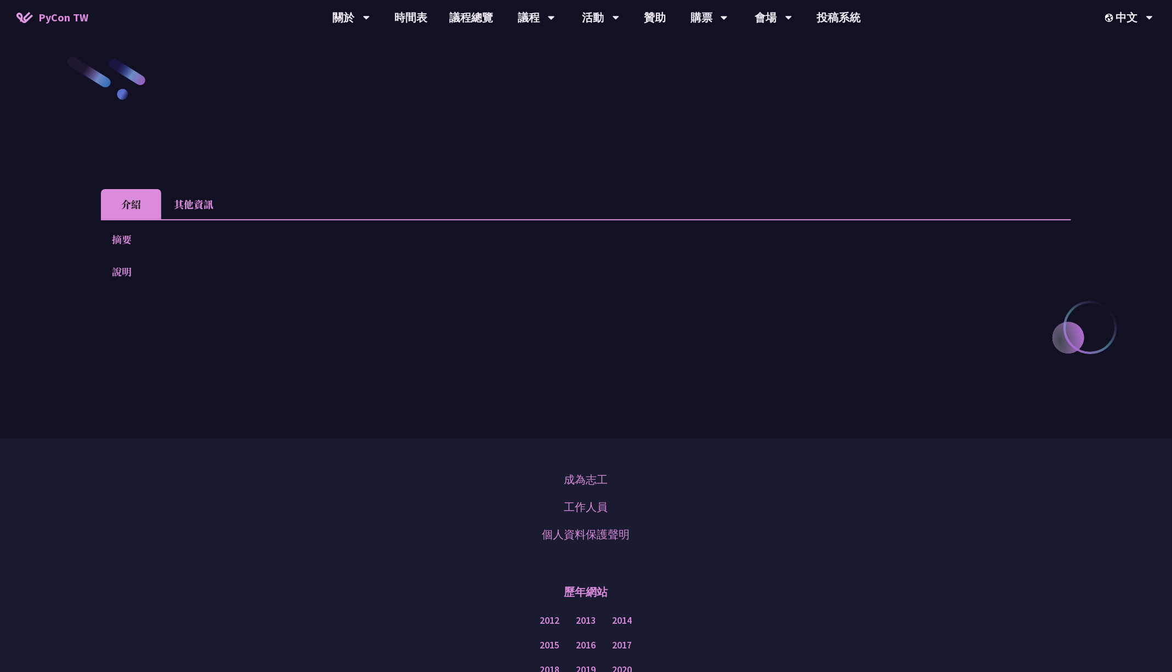
click at [847, 174] on div "介紹 其他資訊 摘要 說明 Slides 地點 待公布 時間 待公布 語言 languages.undefined 層級 levels.undefined 分…" at bounding box center [586, 219] width 970 height 329
click at [631, 215] on ul "介紹 其他資訊" at bounding box center [586, 204] width 970 height 30
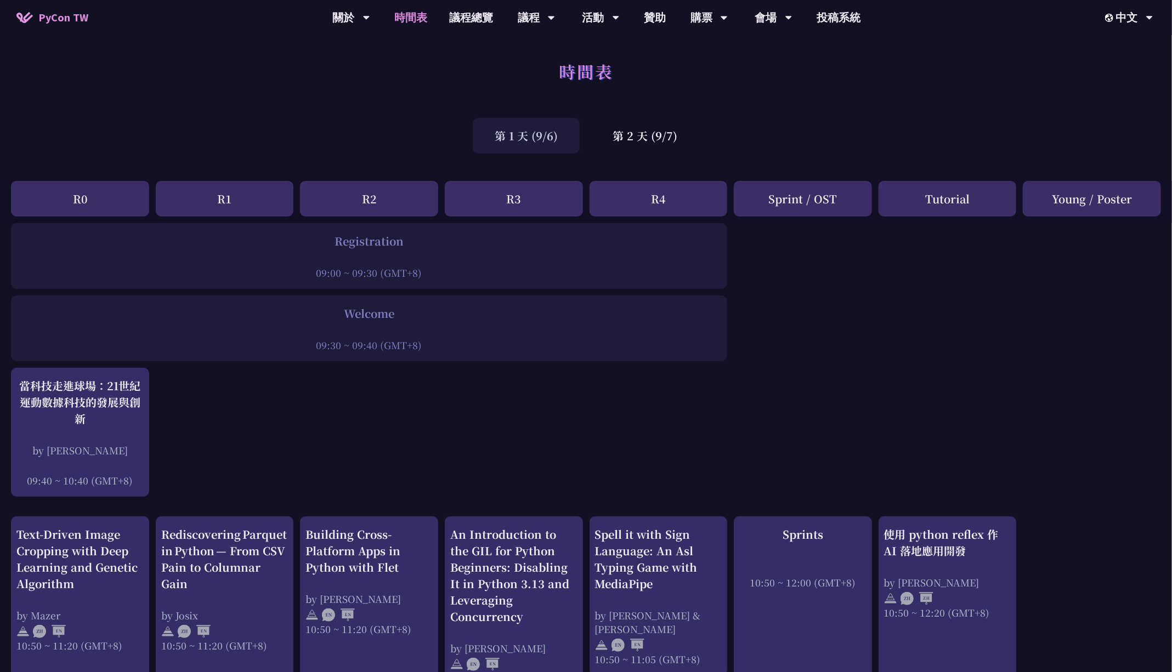
click at [659, 112] on div "第 1 天 (9/6) 第 2 天 (9/7)" at bounding box center [586, 135] width 1172 height 47
click at [651, 139] on div "第 2 天 (9/7)" at bounding box center [645, 136] width 109 height 36
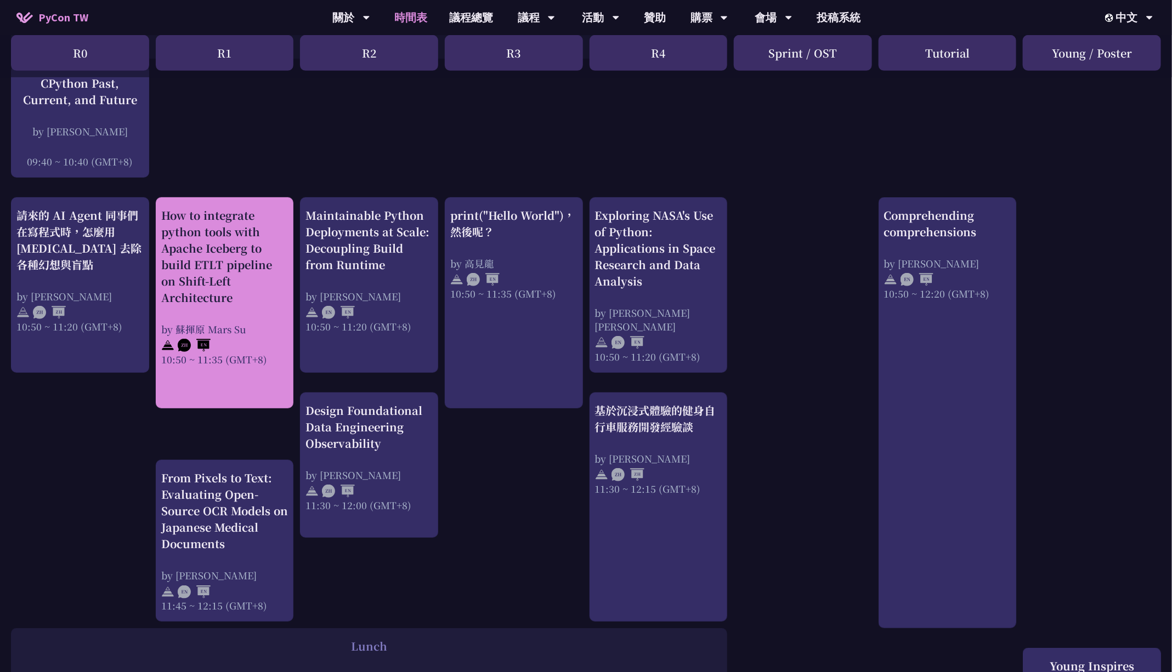
scroll to position [654, 0]
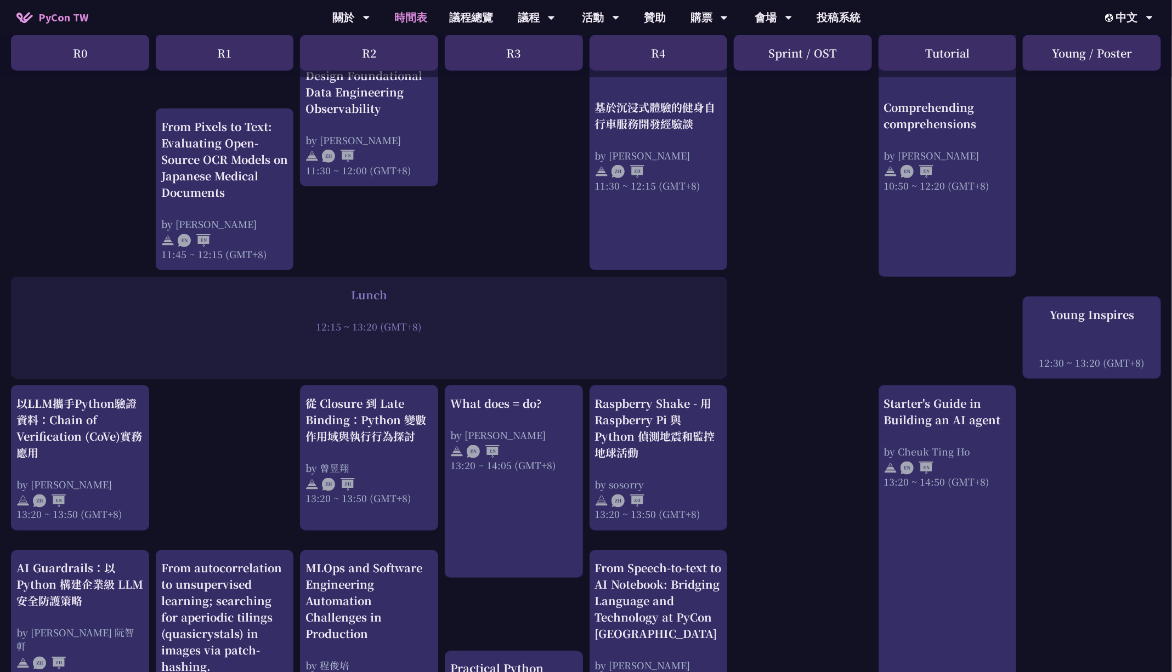
click at [370, 338] on div "Lunch 12:15 ~ 13:20 (GMT+8)" at bounding box center [369, 328] width 716 height 102
click at [387, 329] on div "12:15 ~ 13:20 (GMT+8)" at bounding box center [368, 327] width 705 height 14
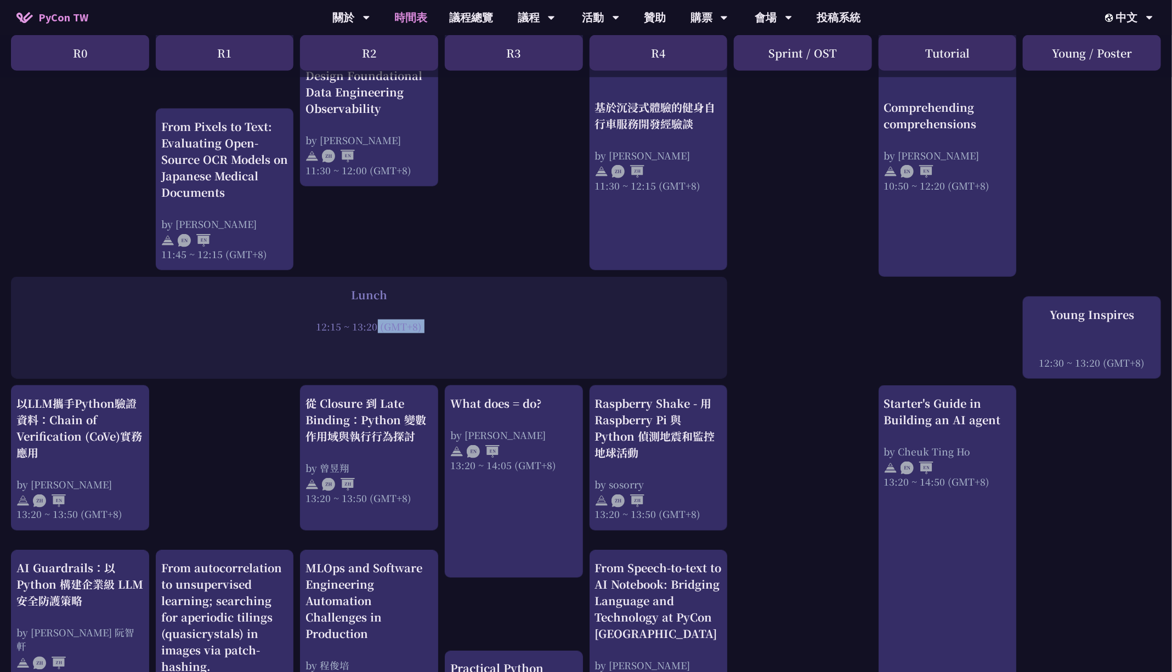
click at [386, 299] on div "Lunch" at bounding box center [368, 295] width 705 height 16
click at [407, 299] on div "Lunch" at bounding box center [368, 295] width 705 height 16
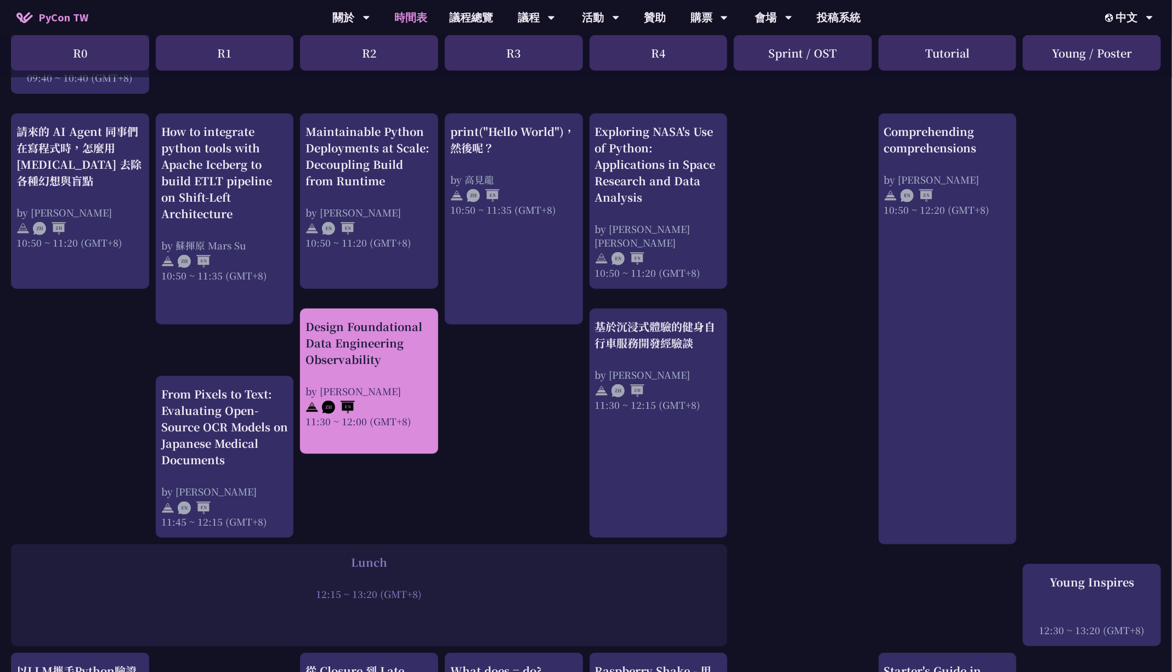
scroll to position [374, 0]
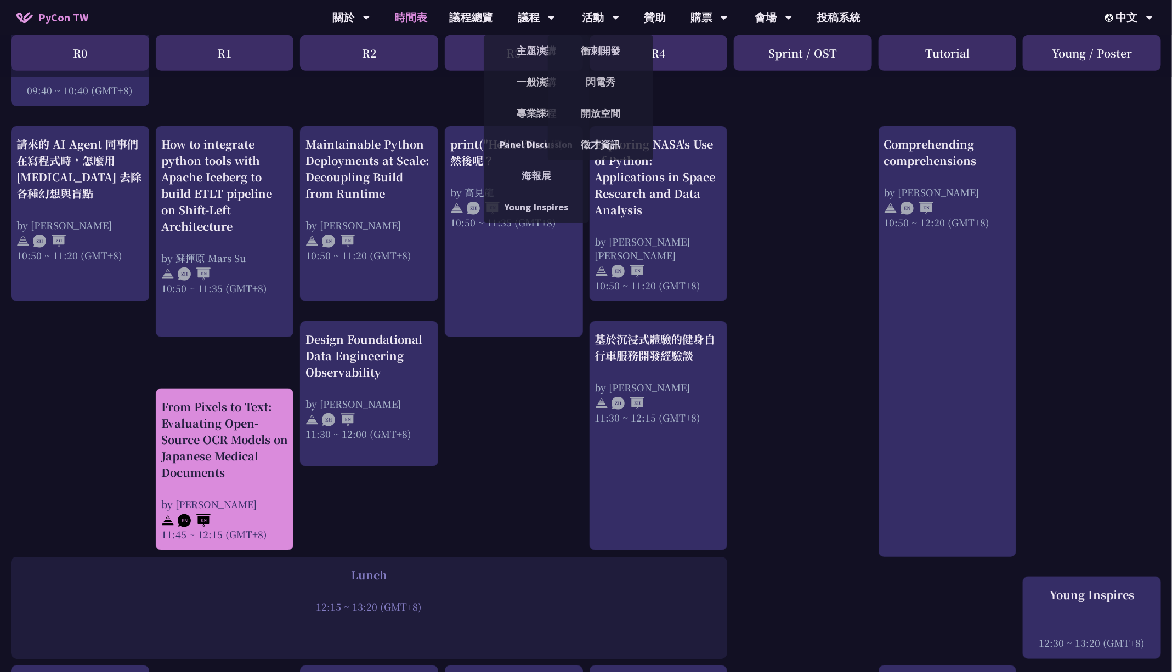
click at [193, 448] on div "From Pixels to Text: Evaluating Open-Source OCR Models on Japanese Medical Docu…" at bounding box center [224, 440] width 127 height 82
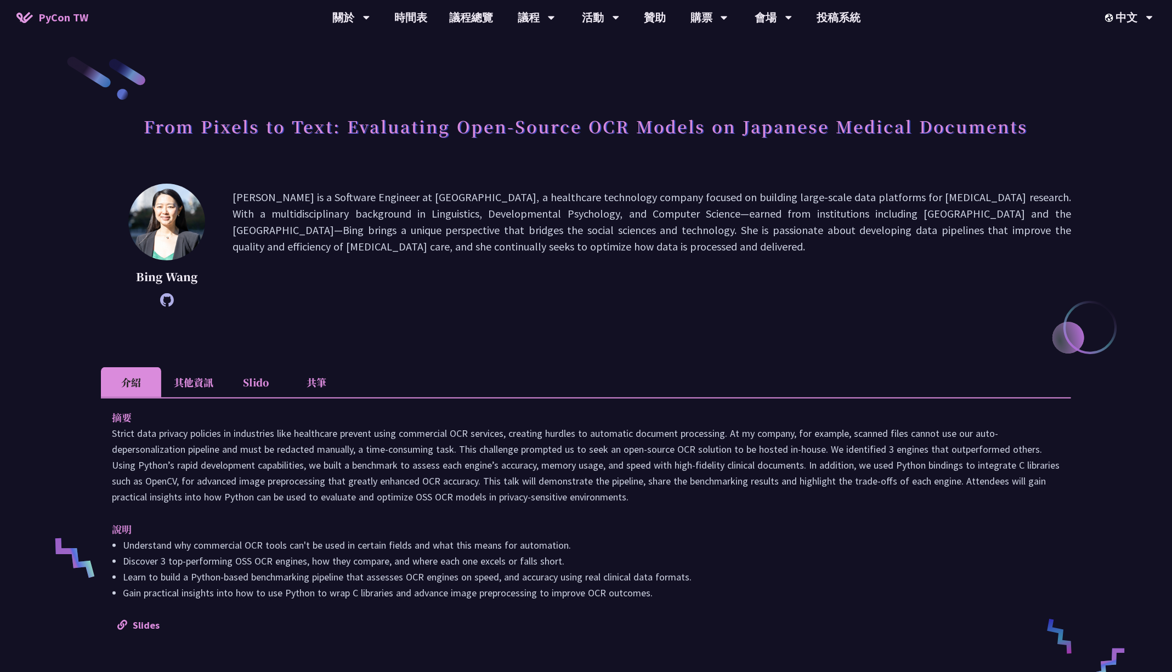
click at [184, 278] on p "Bing Wang" at bounding box center [166, 277] width 77 height 16
copy div "Bing Wang"
click at [377, 228] on p "[PERSON_NAME] is a Software Engineer at [GEOGRAPHIC_DATA], a healthcare technol…" at bounding box center [652, 245] width 839 height 112
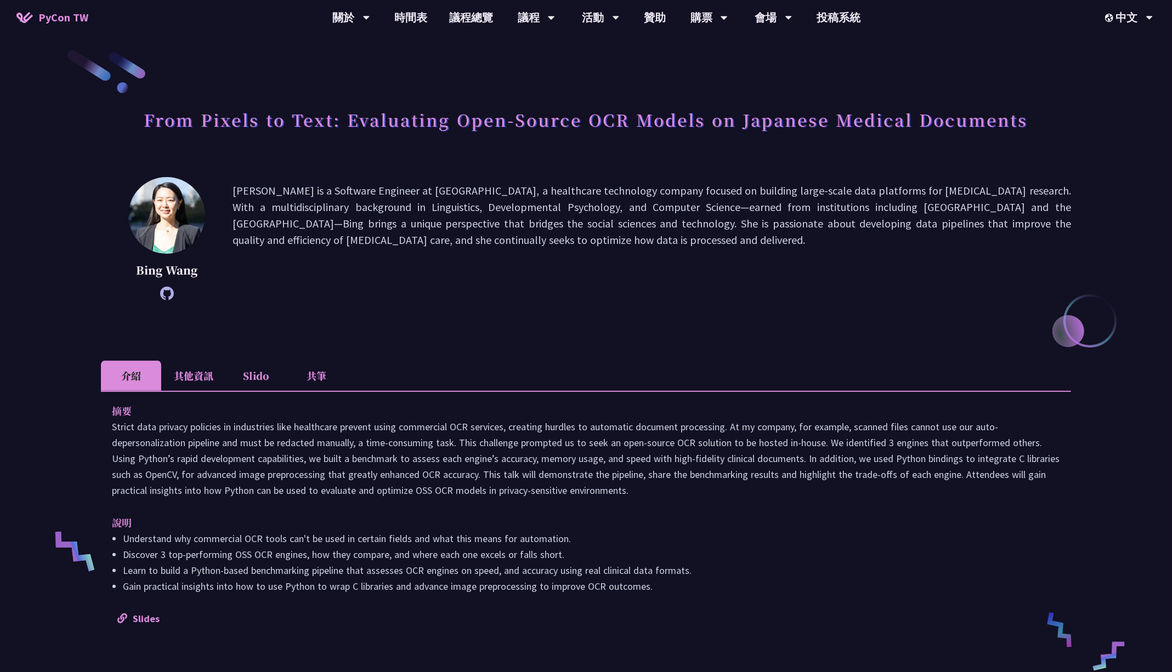
scroll to position [3, 0]
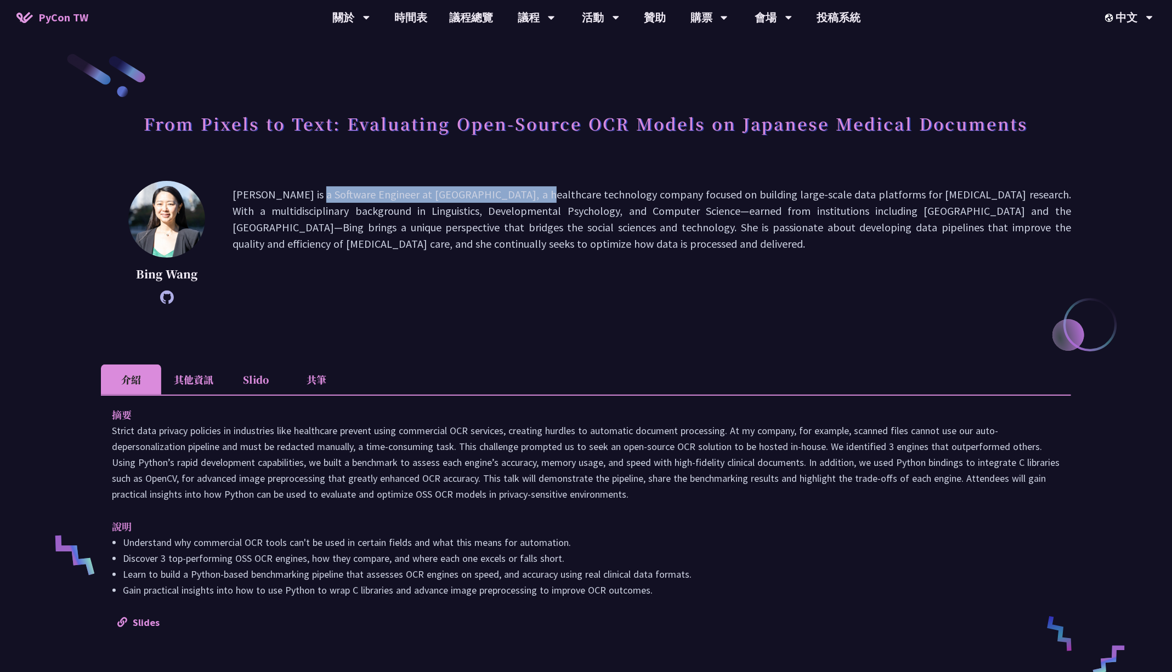
copy p "Bing Wang is a Software Engineer at Flatiron,"
drag, startPoint x: 228, startPoint y: 195, endPoint x: 454, endPoint y: 197, distance: 225.4
click at [183, 397] on div "摘要 說明 Understand why commercial OCR tools can't be used in certain fields and w…" at bounding box center [586, 518] width 970 height 247
click at [185, 387] on li "其他資訊" at bounding box center [193, 380] width 65 height 30
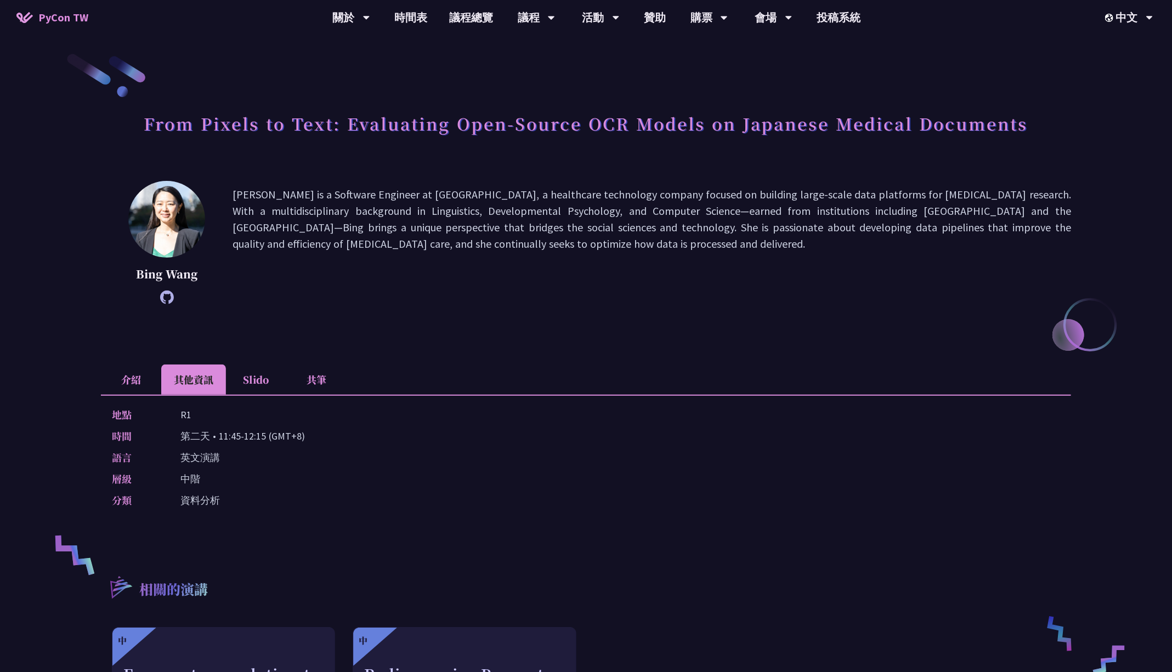
click at [235, 431] on p "第二天 • 11:45-12:15 (GMT+8)" at bounding box center [242, 436] width 124 height 16
copy div "第二天 • 11:45-12:15 (GMT+8)"
click at [449, 240] on p "[PERSON_NAME] is a Software Engineer at [GEOGRAPHIC_DATA], a healthcare technol…" at bounding box center [652, 242] width 839 height 112
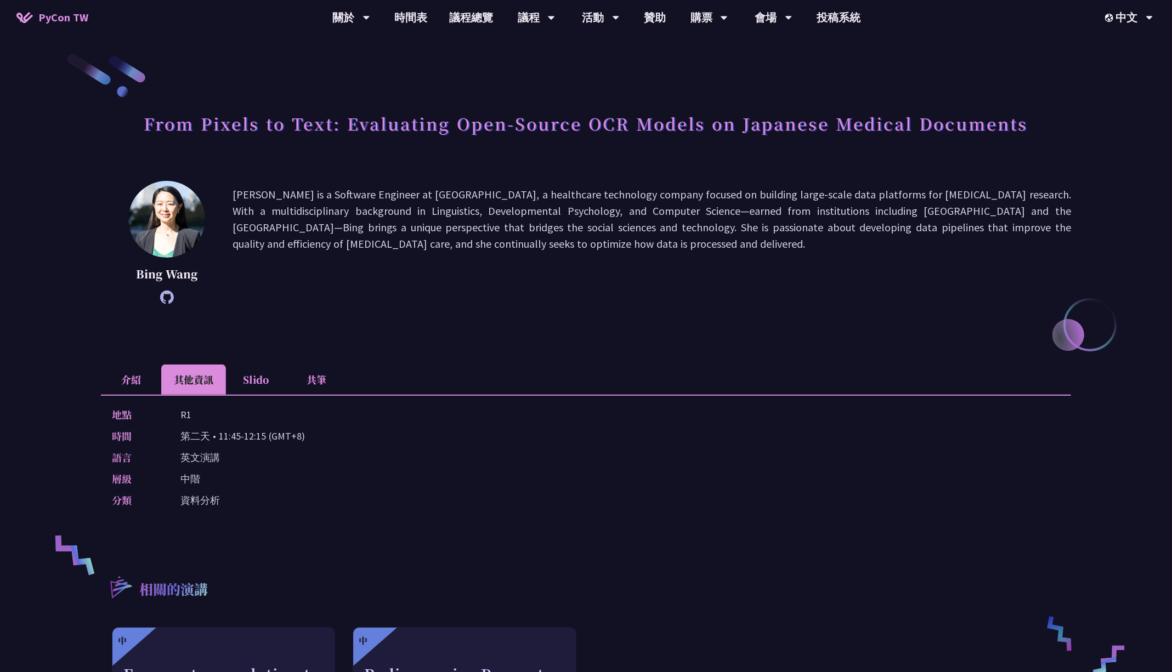
click at [550, 212] on p "[PERSON_NAME] is a Software Engineer at [GEOGRAPHIC_DATA], a healthcare technol…" at bounding box center [652, 242] width 839 height 112
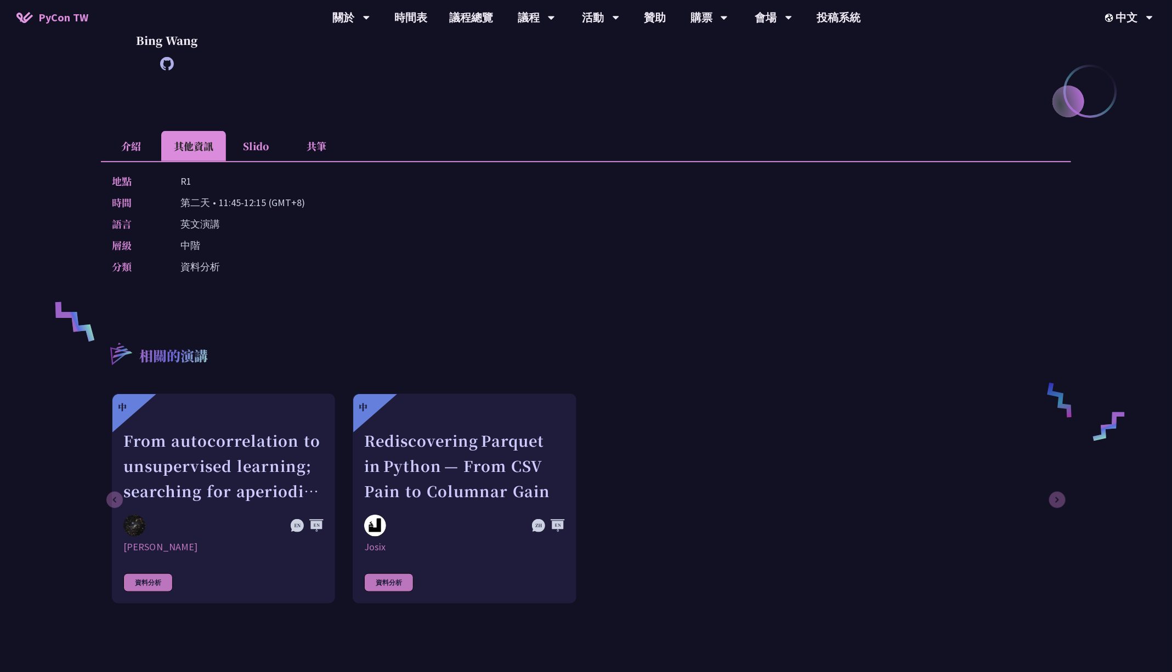
scroll to position [151, 0]
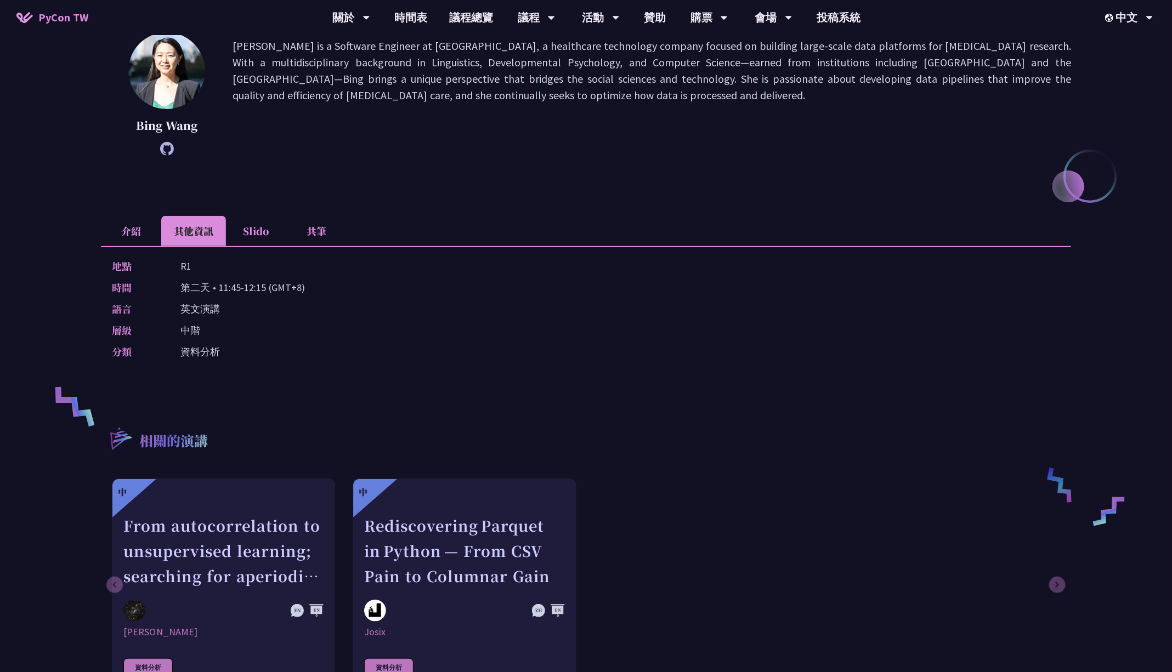
click at [109, 224] on li "介紹" at bounding box center [131, 231] width 60 height 30
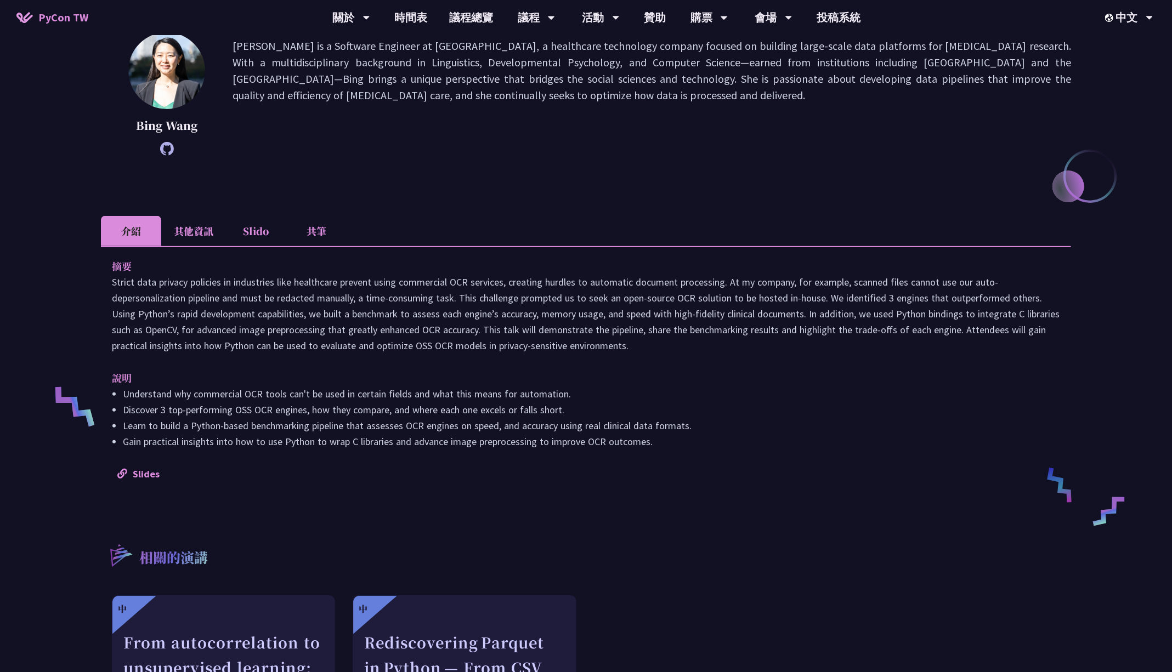
scroll to position [177, 0]
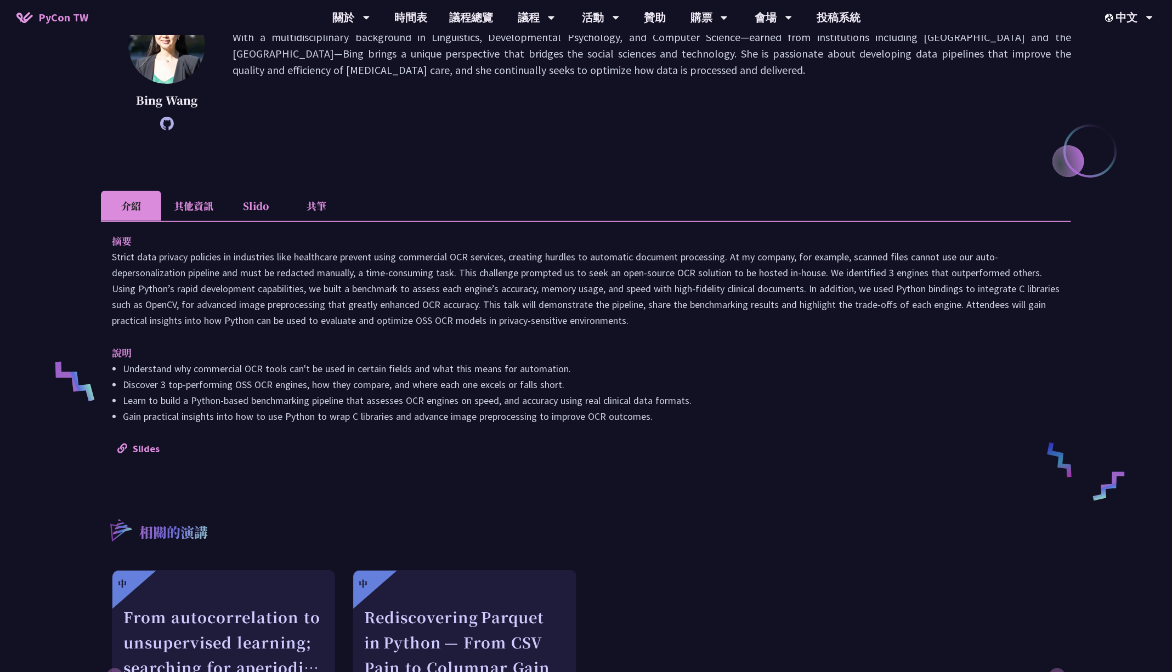
click at [294, 372] on li "Understand why commercial OCR tools can't be used in certain fields and what th…" at bounding box center [591, 369] width 937 height 16
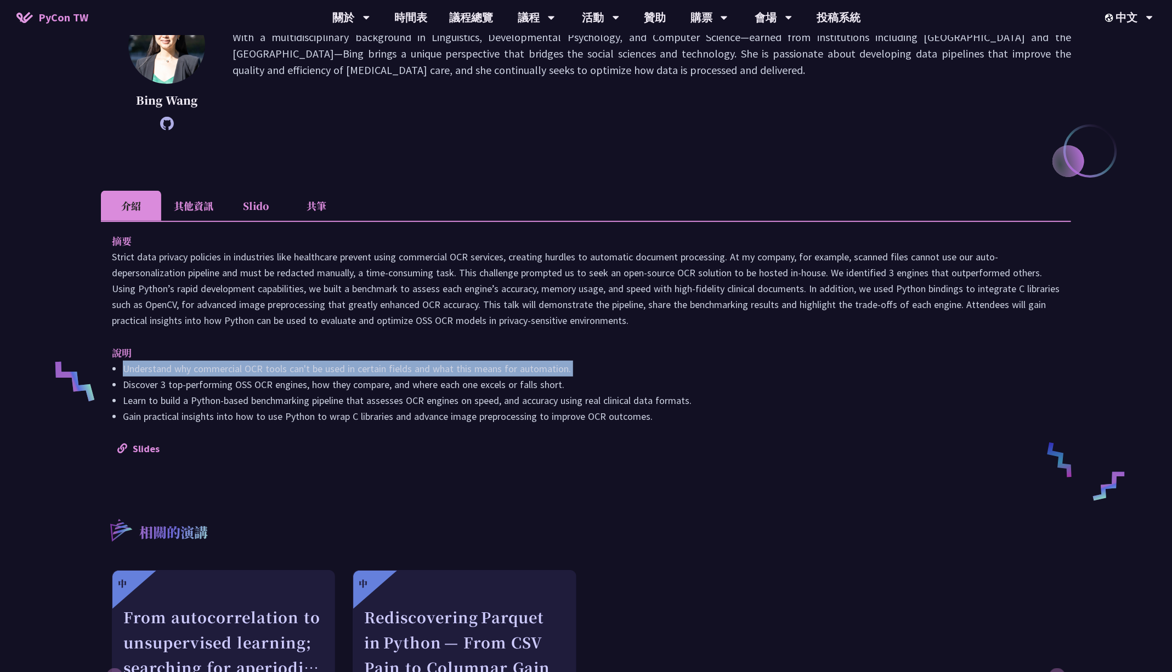
click at [329, 390] on li "Discover 3 top-performing OSS OCR engines, how they compare, and where each one…" at bounding box center [591, 385] width 937 height 16
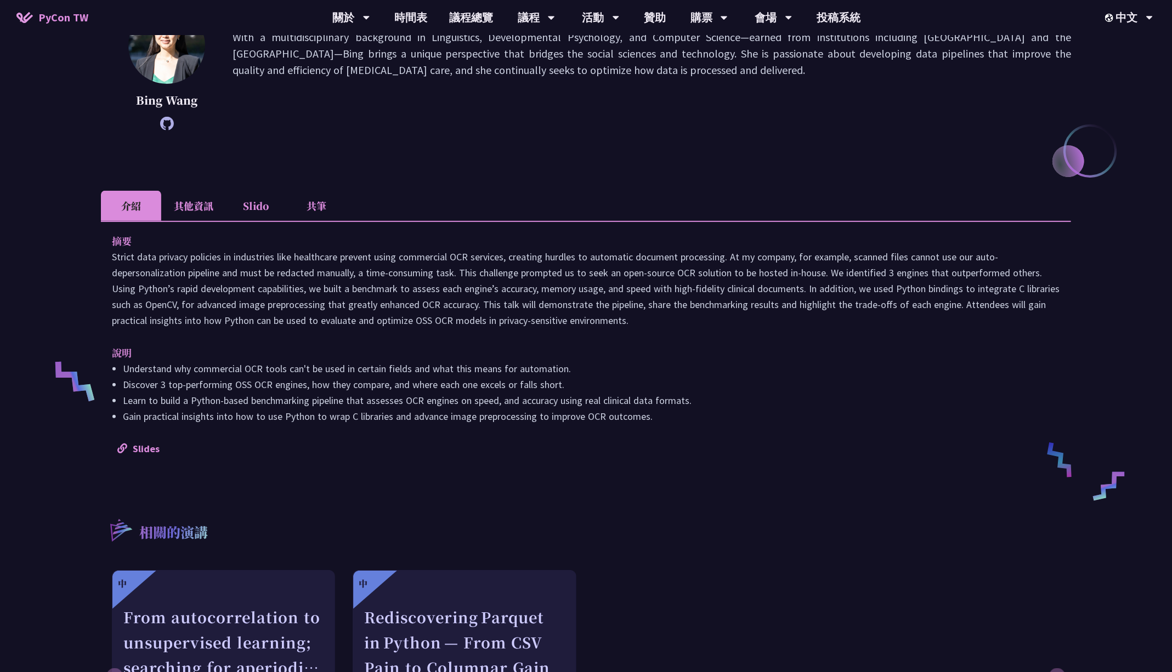
click at [329, 390] on li "Discover 3 top-performing OSS OCR engines, how they compare, and where each one…" at bounding box center [591, 385] width 937 height 16
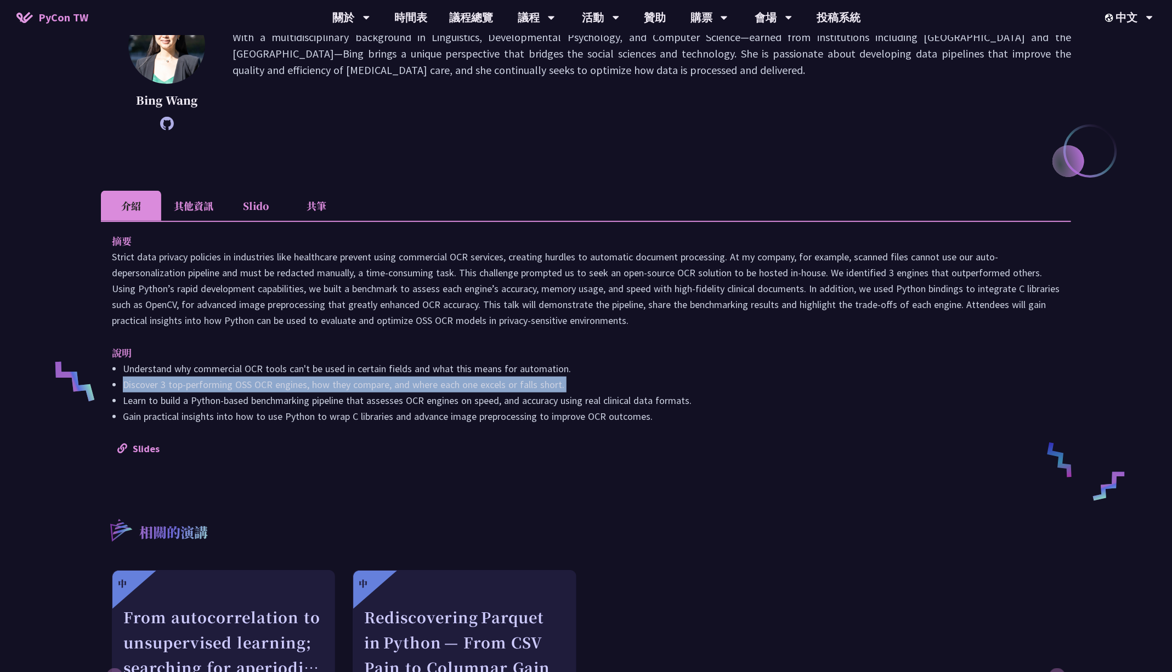
click at [329, 390] on li "Discover 3 top-performing OSS OCR engines, how they compare, and where each one…" at bounding box center [591, 385] width 937 height 16
click at [331, 403] on li "Learn to build a Python-based benchmarking pipeline that assesses OCR engines o…" at bounding box center [591, 401] width 937 height 16
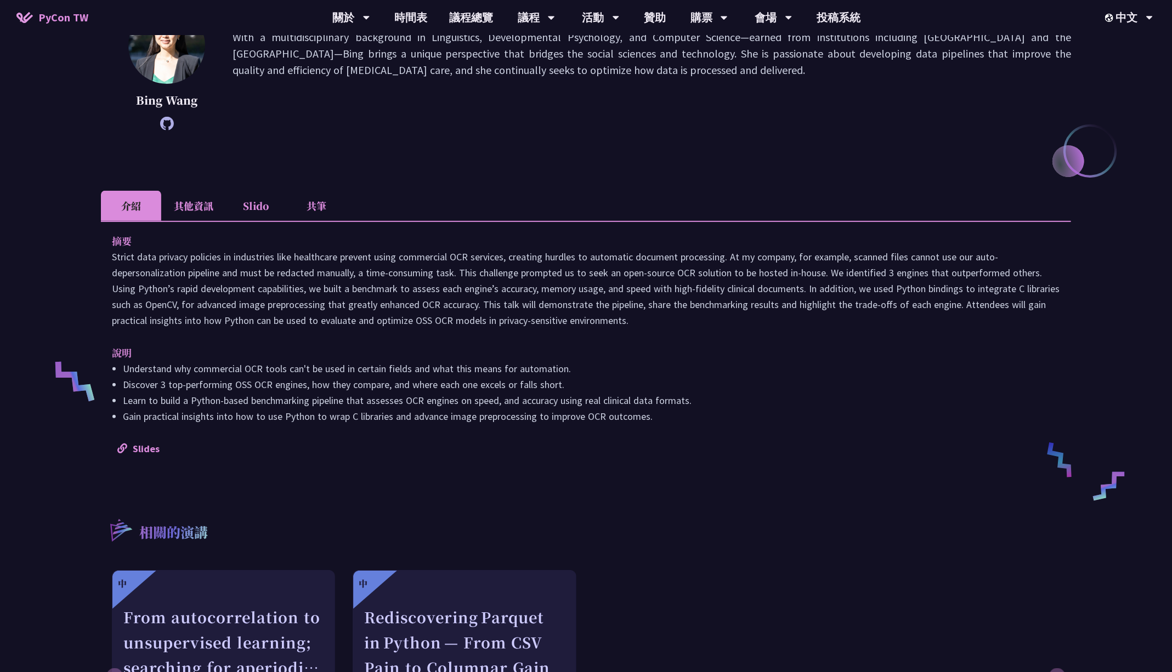
click at [331, 403] on li "Learn to build a Python-based benchmarking pipeline that assesses OCR engines o…" at bounding box center [591, 401] width 937 height 16
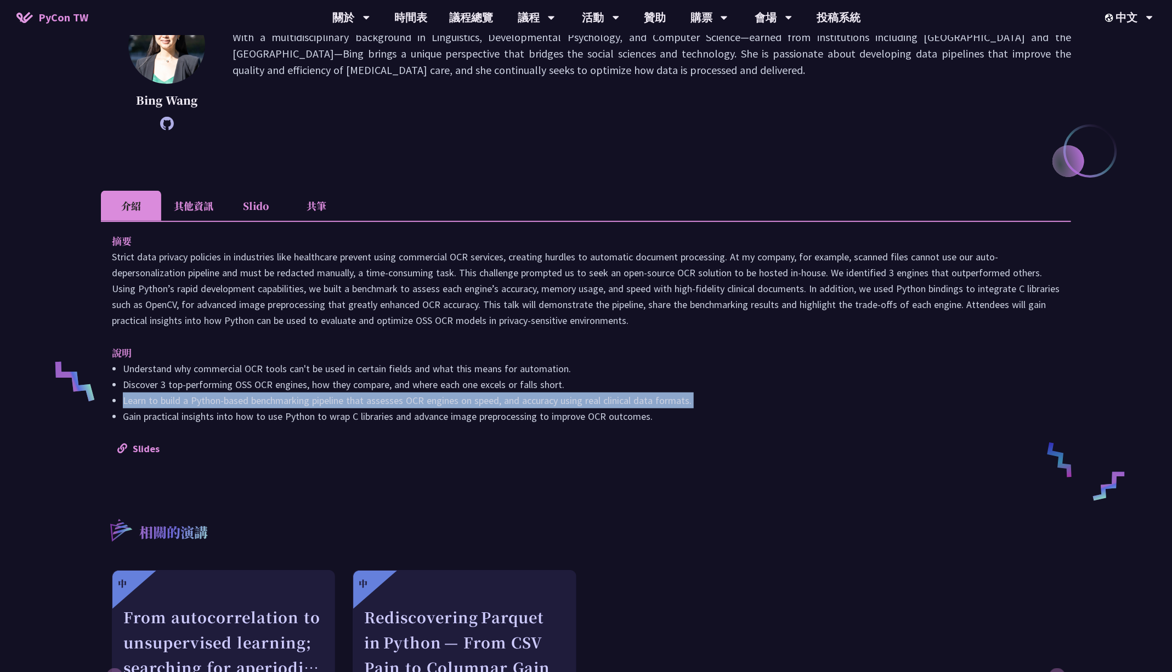
click at [359, 403] on li "Learn to build a Python-based benchmarking pipeline that assesses OCR engines o…" at bounding box center [591, 401] width 937 height 16
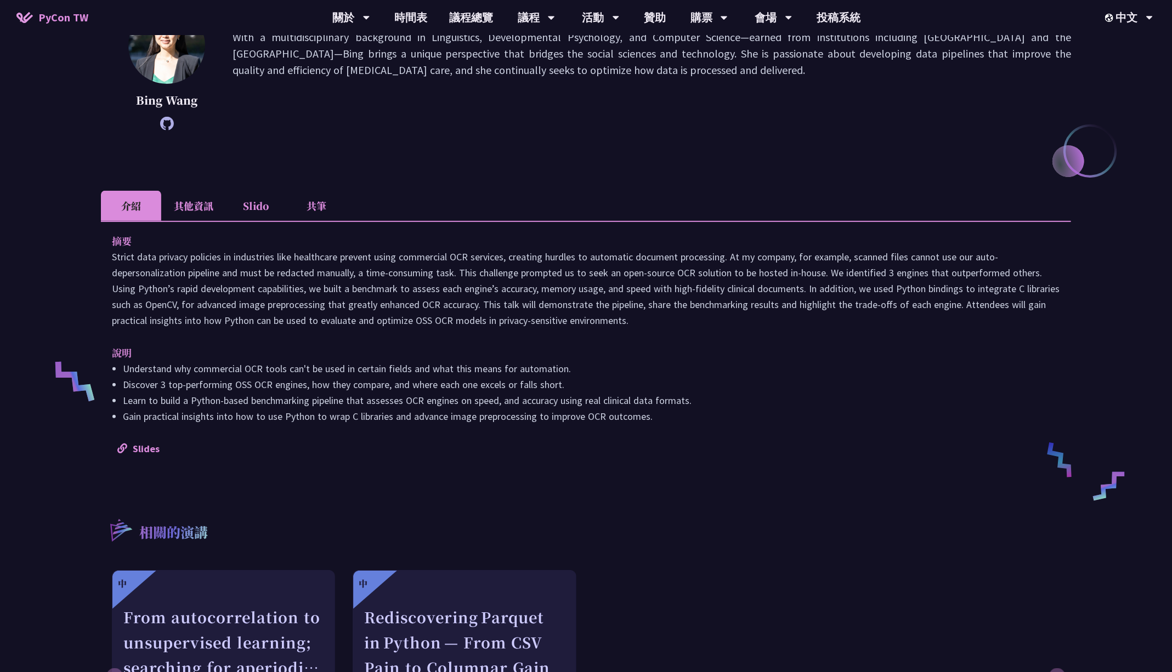
click at [364, 418] on li "Gain practical insights into how to use Python to wrap C libraries and advance …" at bounding box center [591, 417] width 937 height 16
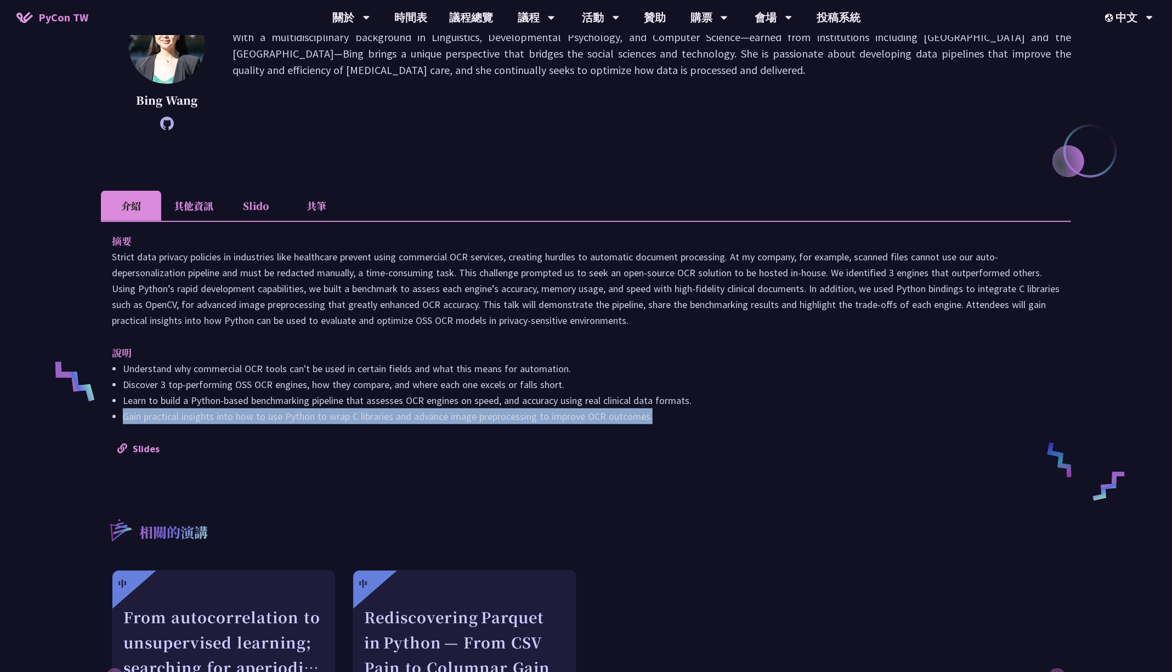
click at [390, 388] on li "Discover 3 top-performing OSS OCR engines, how they compare, and where each one…" at bounding box center [591, 385] width 937 height 16
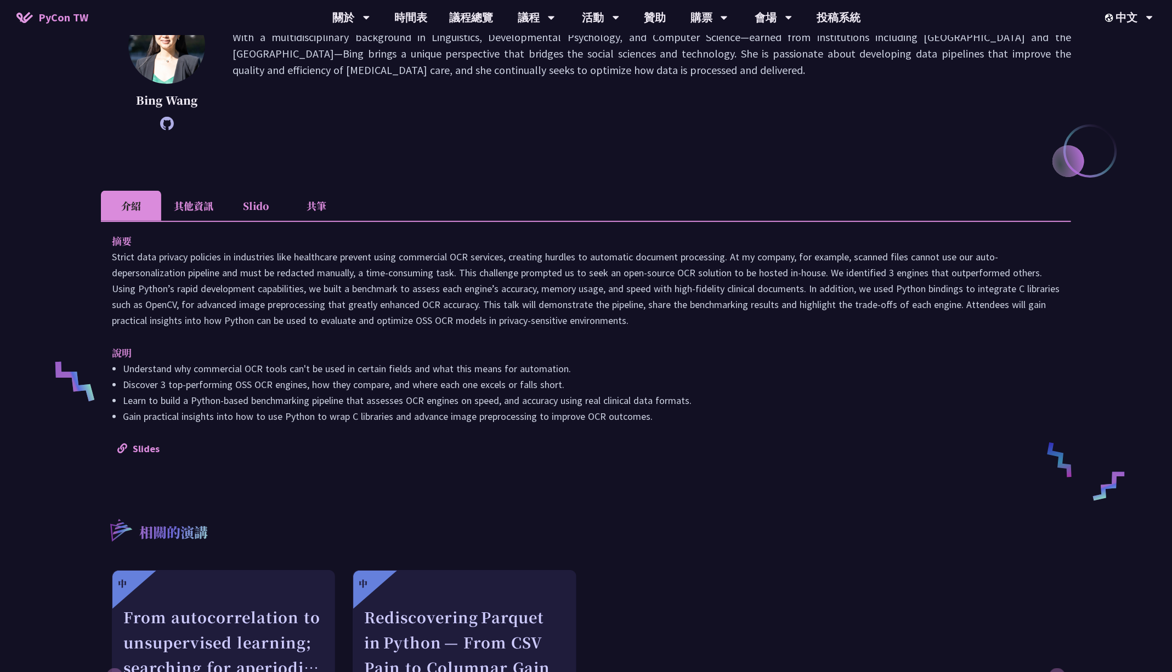
click at [422, 406] on li "Learn to build a Python-based benchmarking pipeline that assesses OCR engines o…" at bounding box center [591, 401] width 937 height 16
click at [418, 401] on li "Learn to build a Python-based benchmarking pipeline that assesses OCR engines o…" at bounding box center [591, 401] width 937 height 16
copy li "OCR"
drag, startPoint x: 681, startPoint y: 404, endPoint x: 65, endPoint y: 259, distance: 633.1
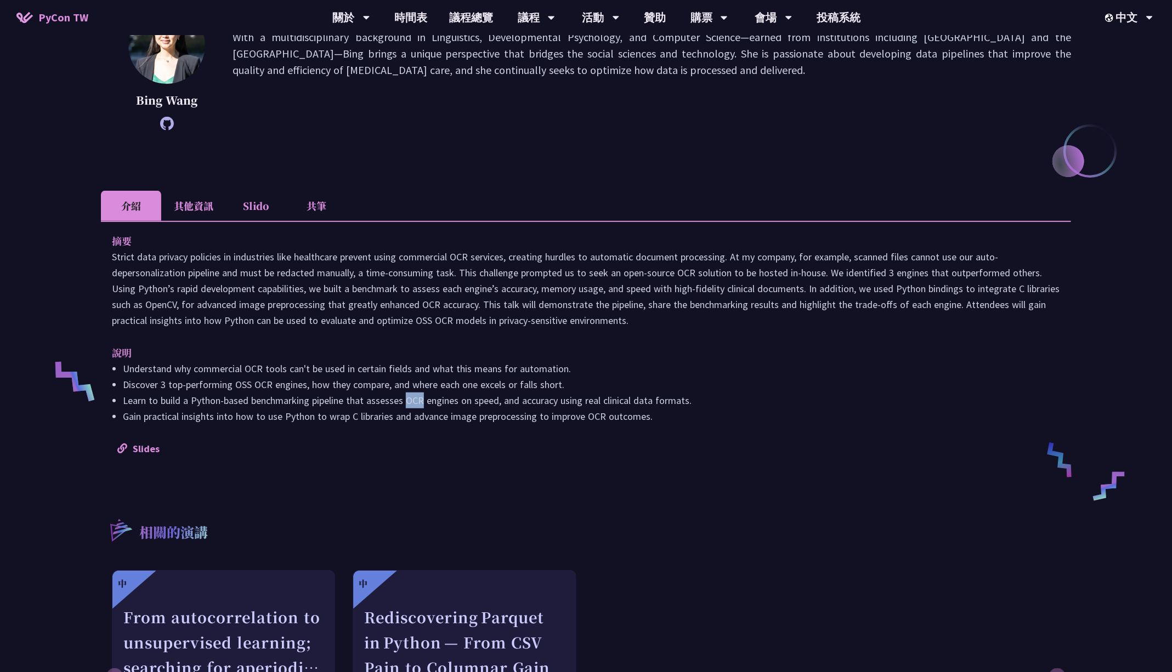
click at [65, 259] on div "From Pixels to Text: Evaluating Open-Source OCR Models on Japanese Medical Docu…" at bounding box center [586, 340] width 1172 height 1034
click at [196, 302] on p at bounding box center [586, 289] width 948 height 80
copy div "摘要 Strict data privacy policies in industries like healthcare prevent using com…"
drag, startPoint x: 111, startPoint y: 235, endPoint x: 790, endPoint y: 409, distance: 701.4
click at [790, 409] on div "摘要 說明 Understand why commercial OCR tools can't be used in certain fields and w…" at bounding box center [586, 344] width 970 height 247
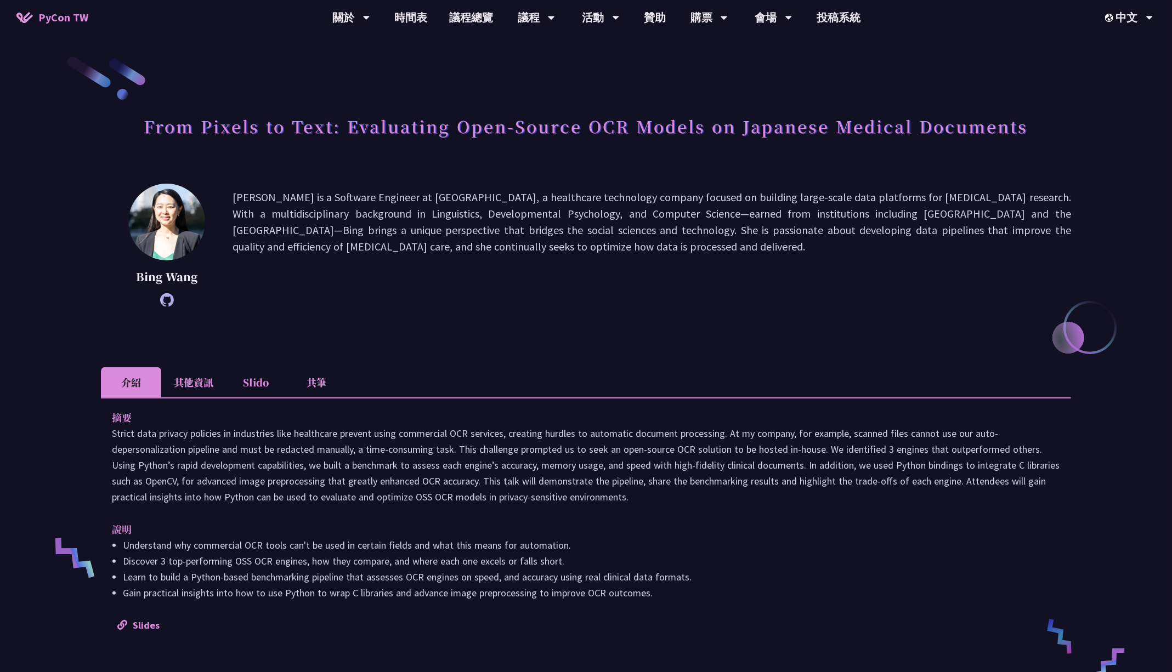
click at [675, 234] on p "[PERSON_NAME] is a Software Engineer at [GEOGRAPHIC_DATA], a healthcare technol…" at bounding box center [652, 245] width 839 height 112
